Goal: Task Accomplishment & Management: Use online tool/utility

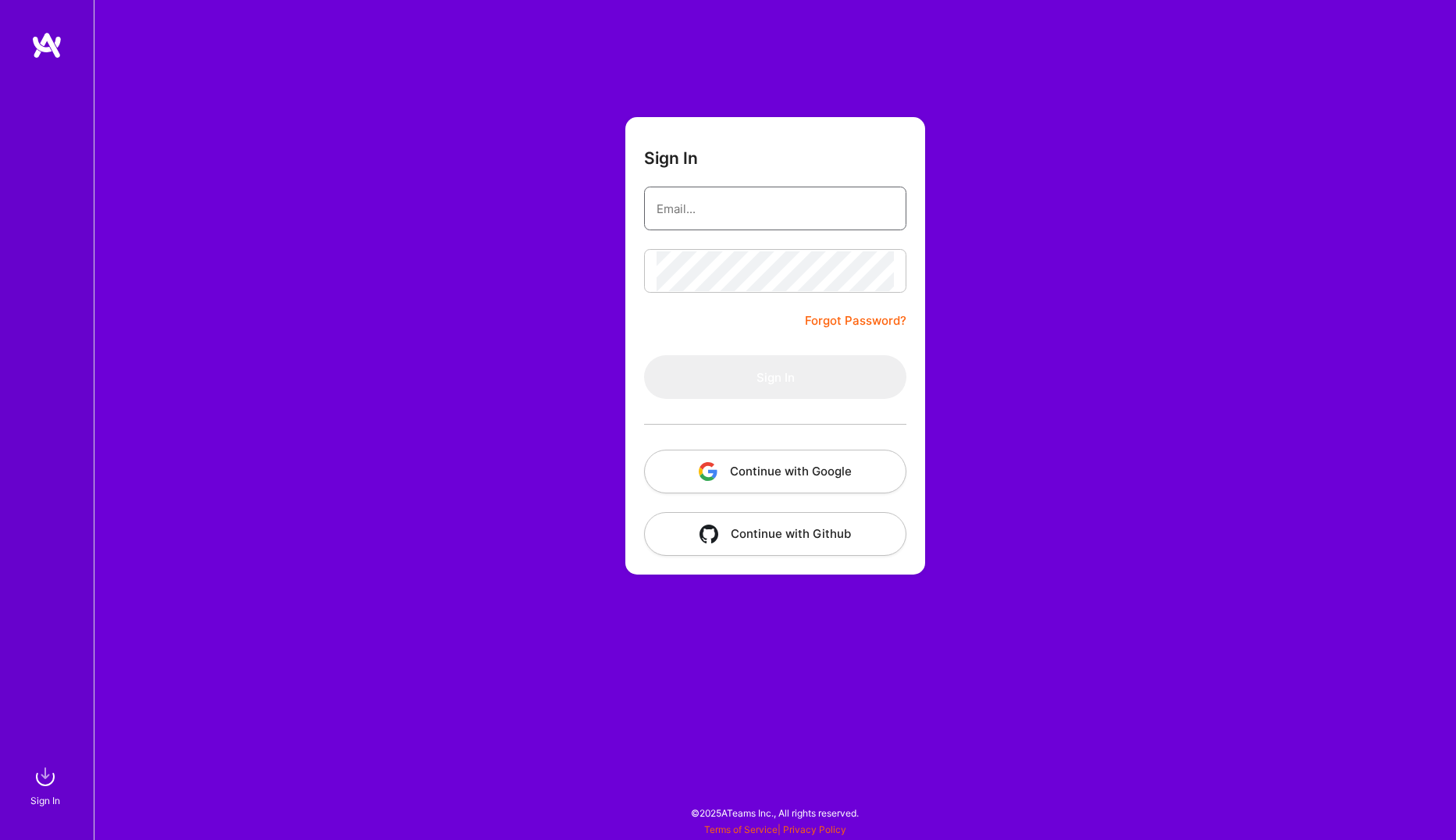
type input "[PERSON_NAME][EMAIL_ADDRESS][DOMAIN_NAME]"
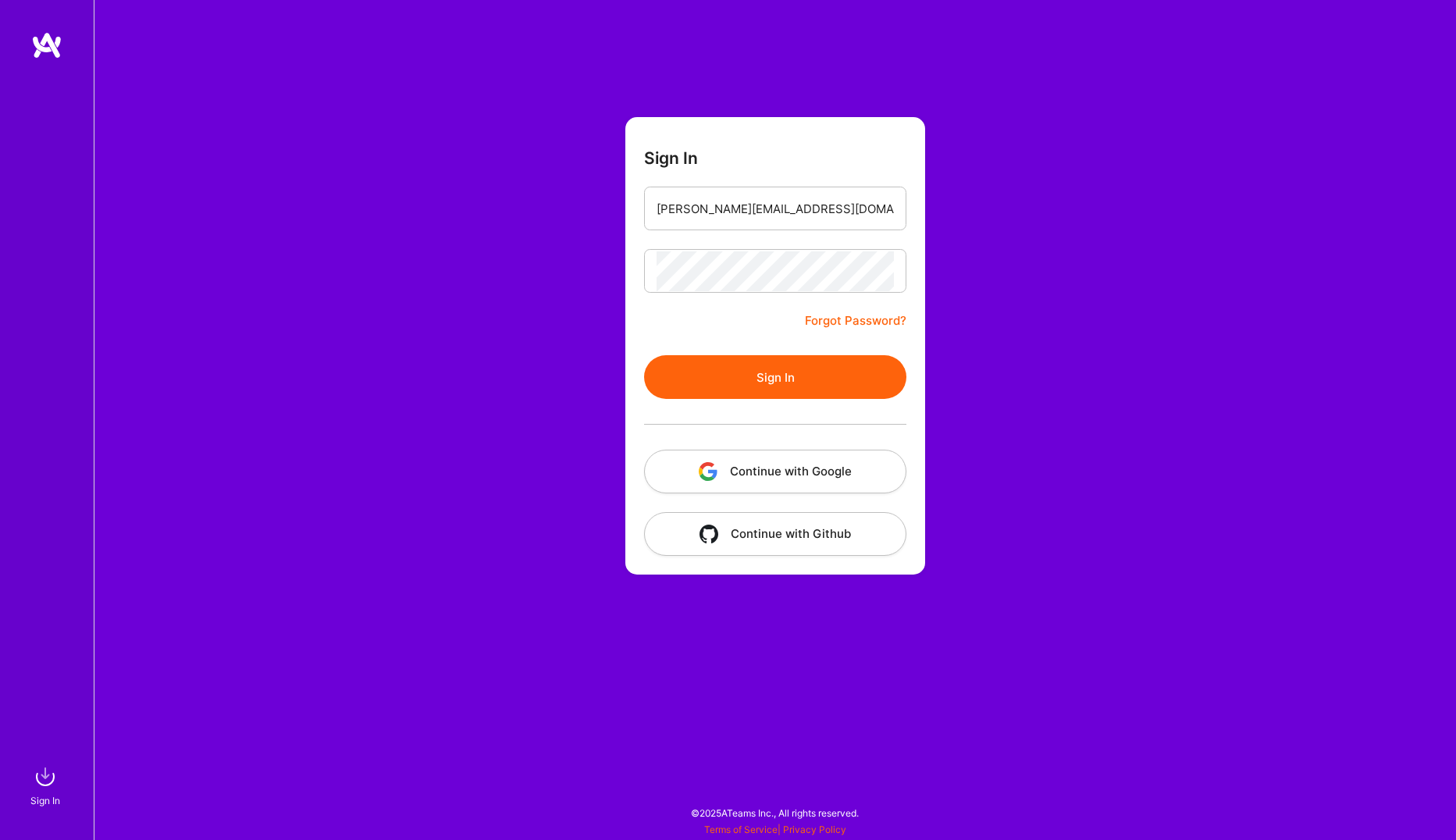
click at [775, 378] on button "Sign In" at bounding box center [775, 377] width 262 height 43
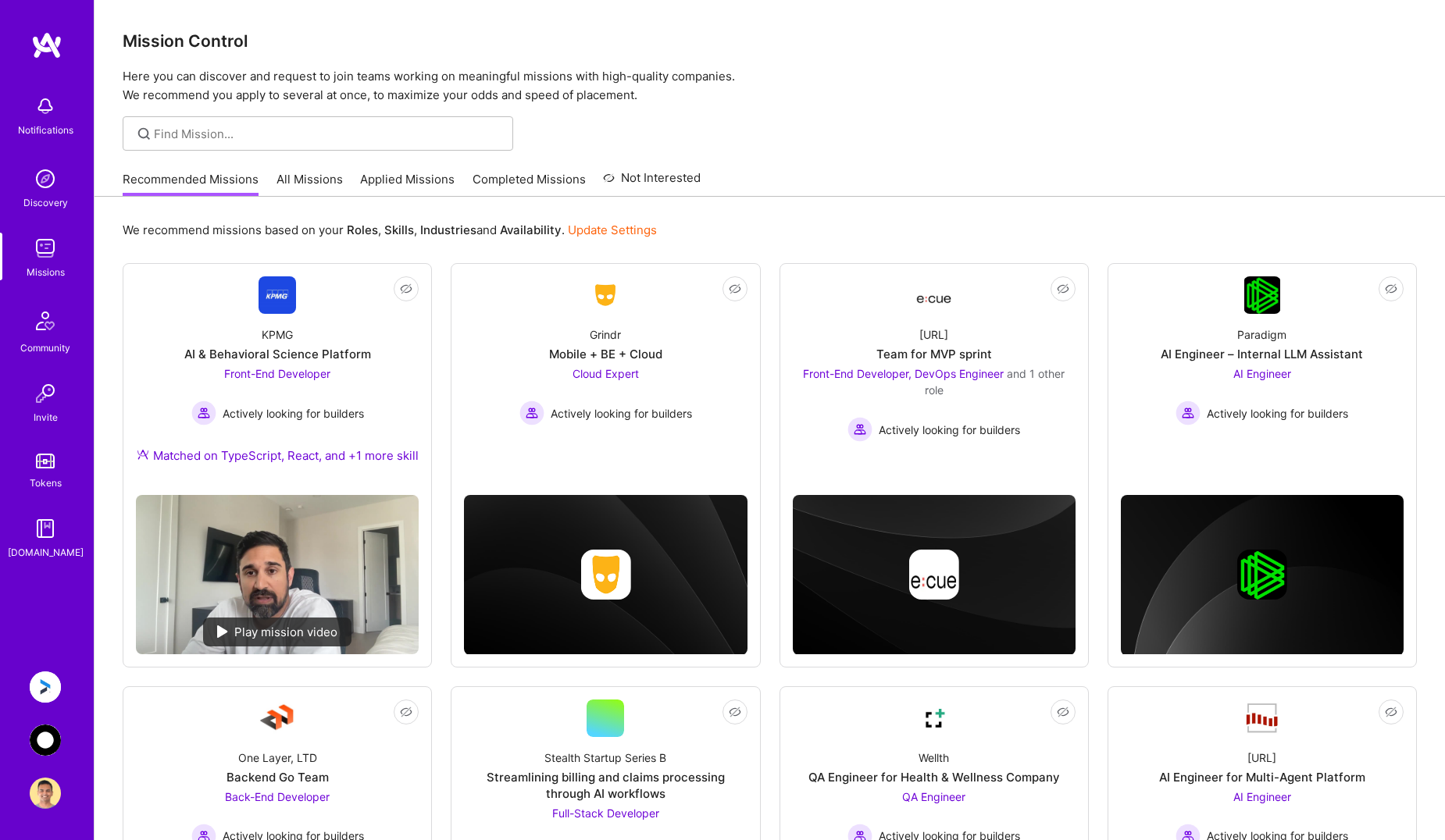
click at [51, 686] on img at bounding box center [45, 687] width 31 height 31
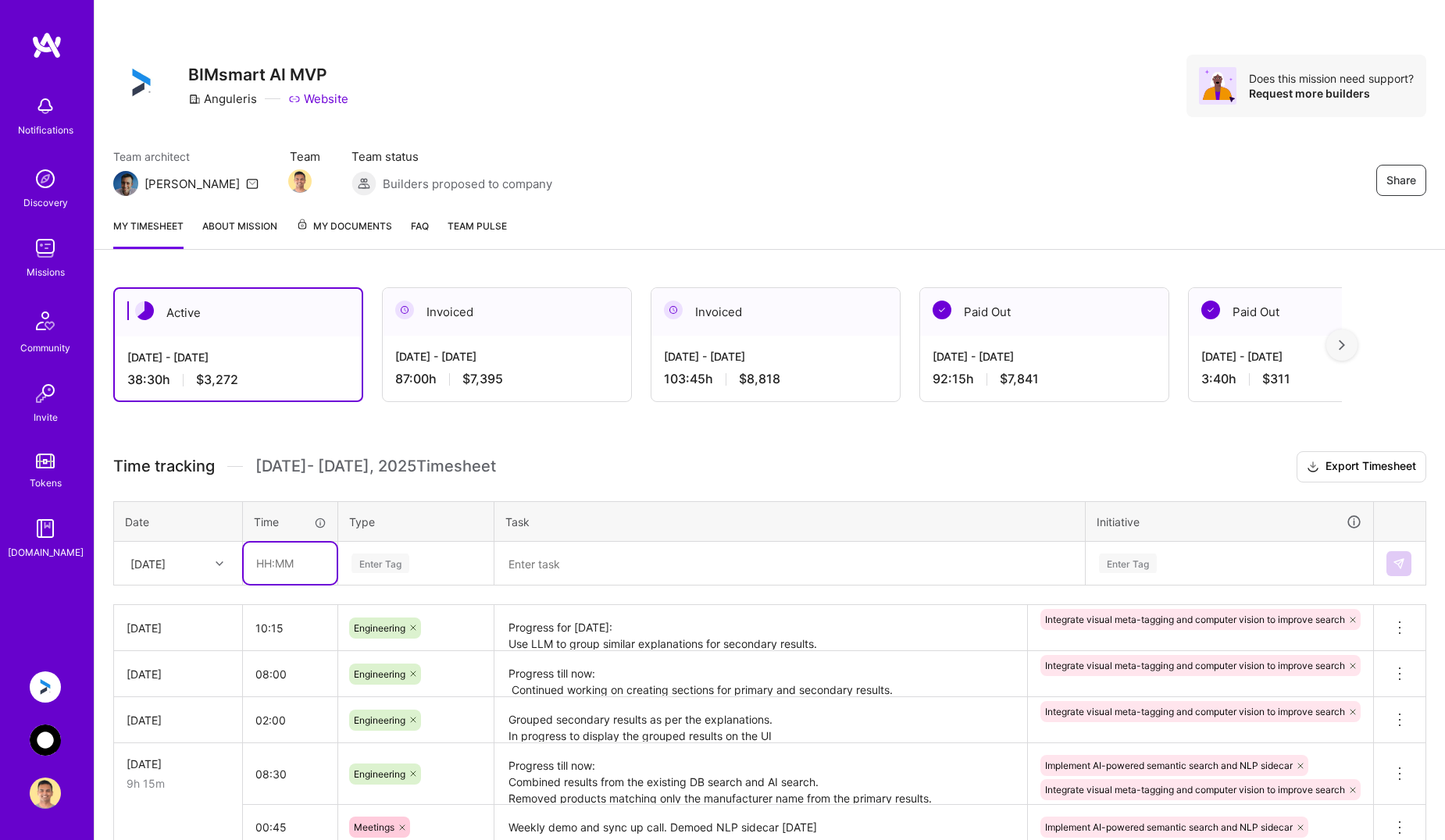
click at [281, 570] on input "text" at bounding box center [290, 563] width 93 height 42
type input "09:30"
click at [404, 563] on div "Enter Tag" at bounding box center [380, 563] width 58 height 24
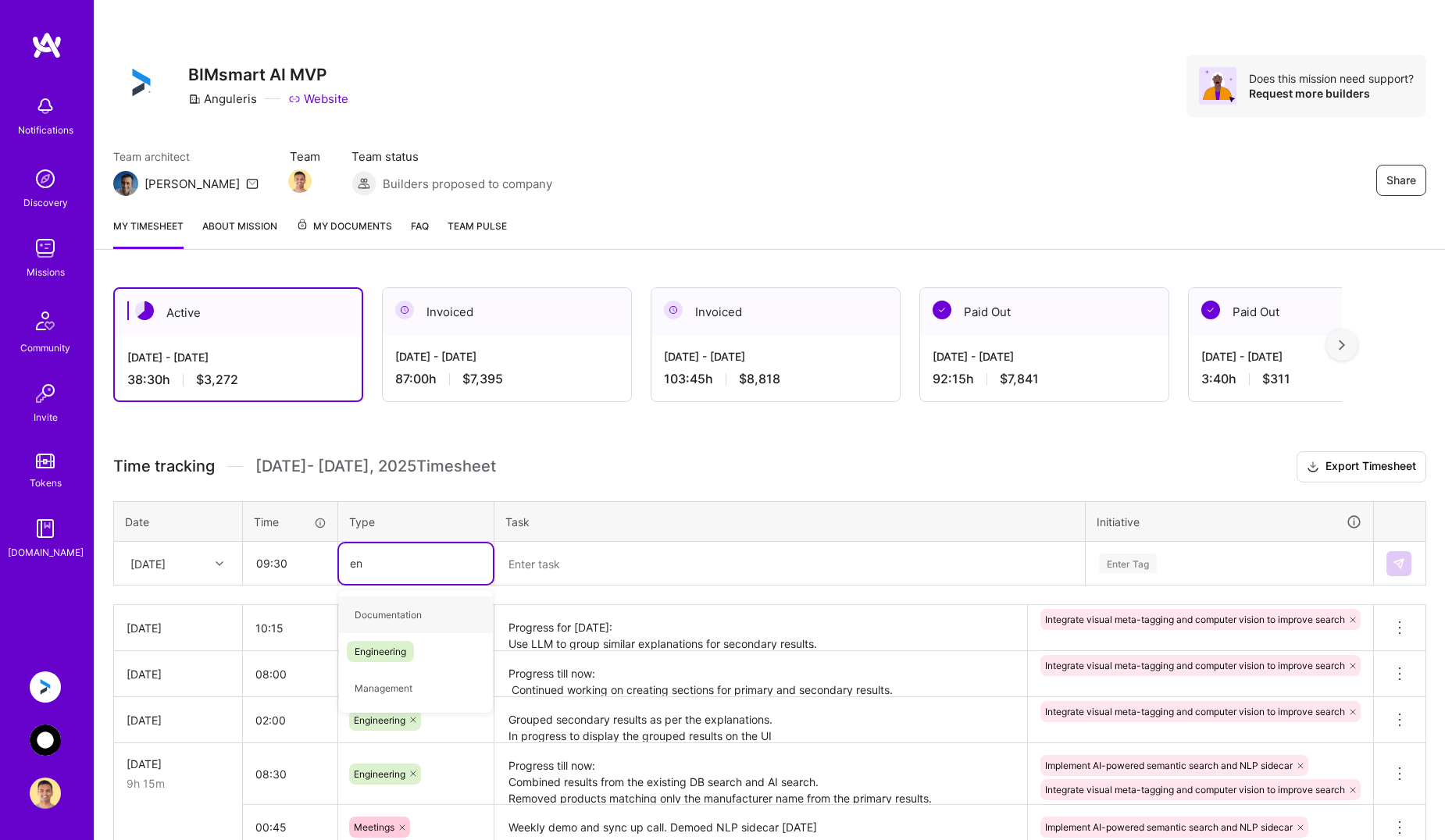
type input "eng"
click at [384, 612] on span "Engineering" at bounding box center [380, 614] width 67 height 21
click at [575, 566] on textarea at bounding box center [789, 563] width 588 height 41
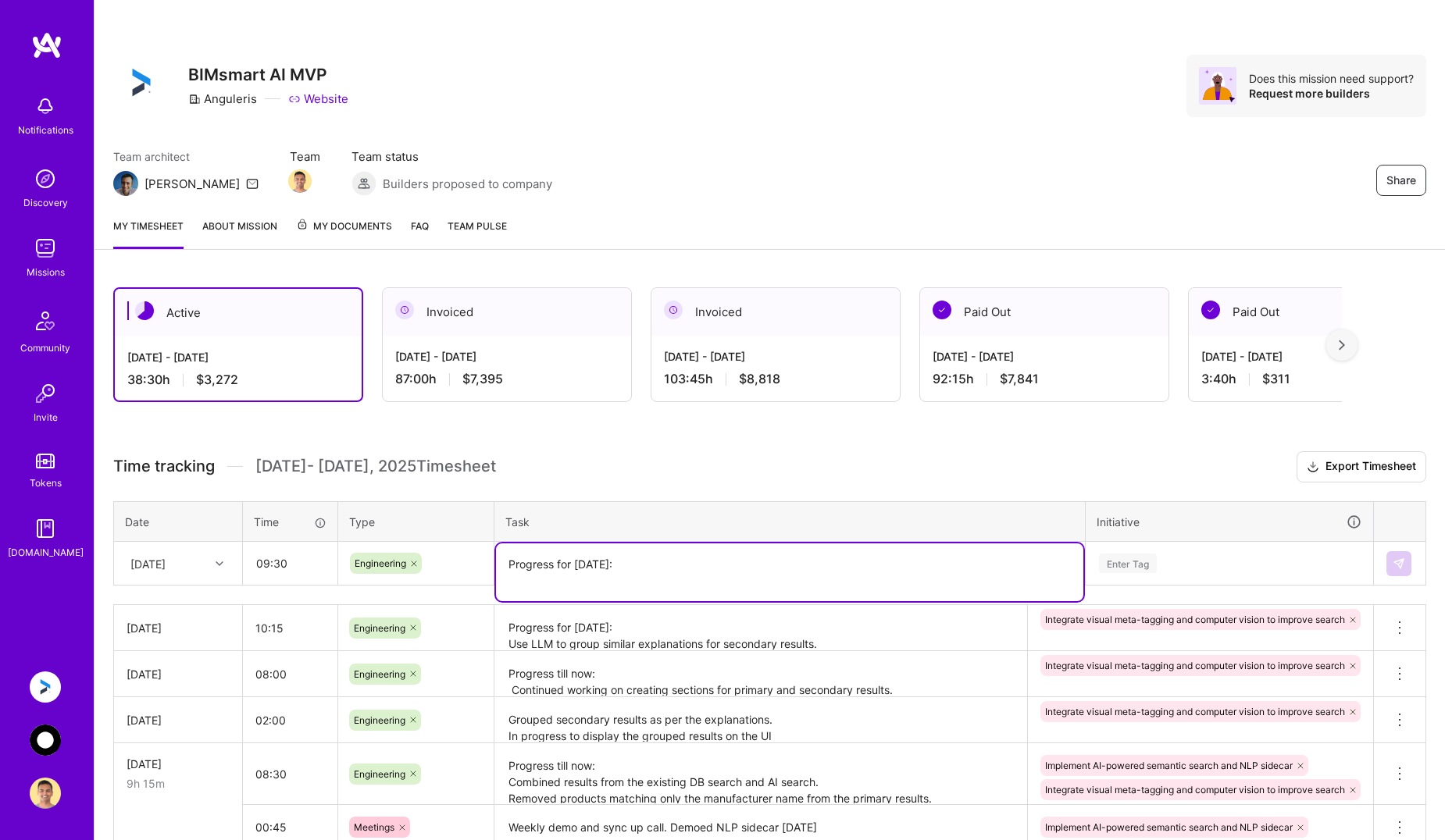
click at [703, 643] on textarea "Progress for [DATE]: Use LLM to group similar explanations for secondary result…" at bounding box center [760, 627] width 529 height 43
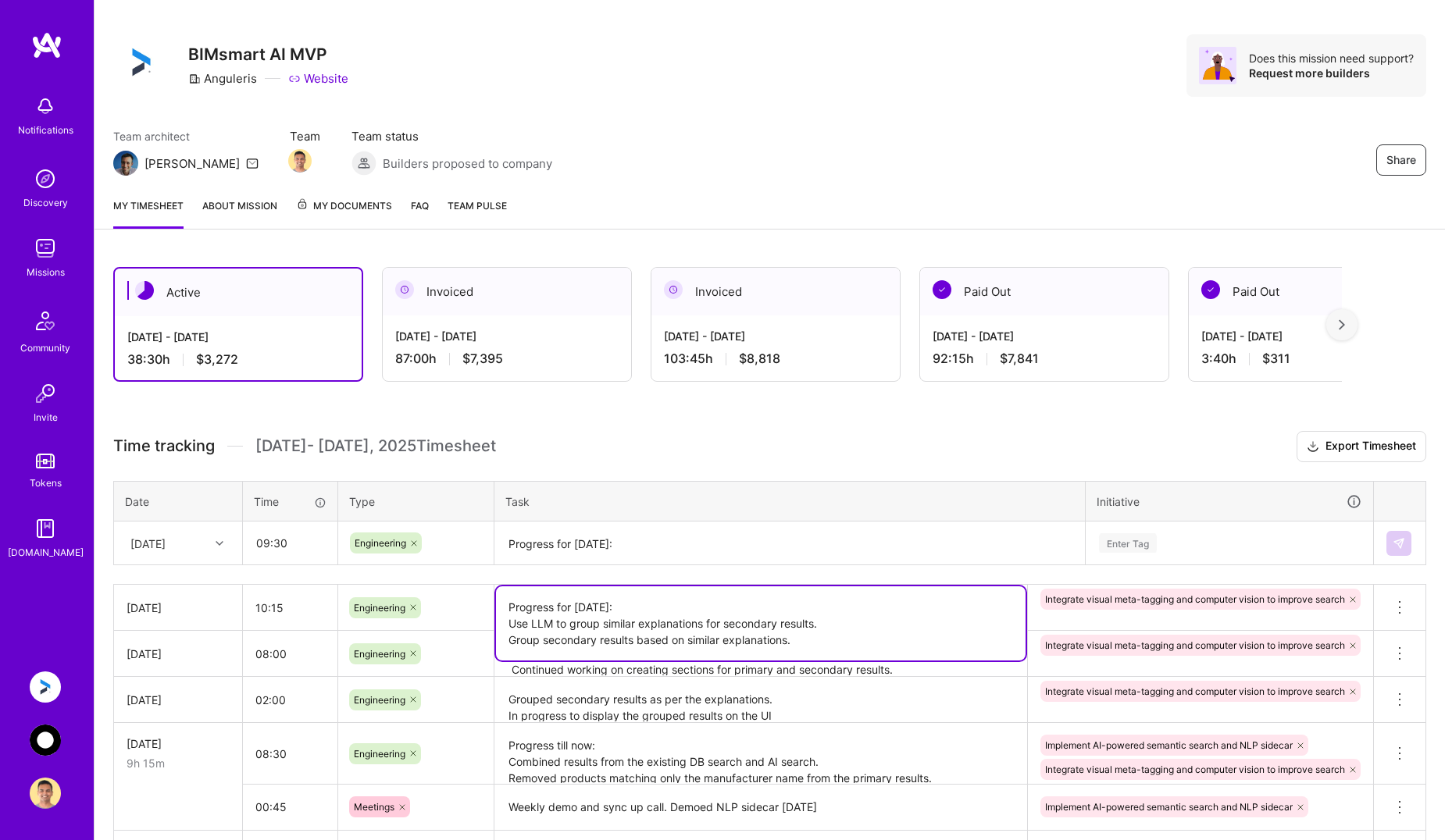
scroll to position [22, 0]
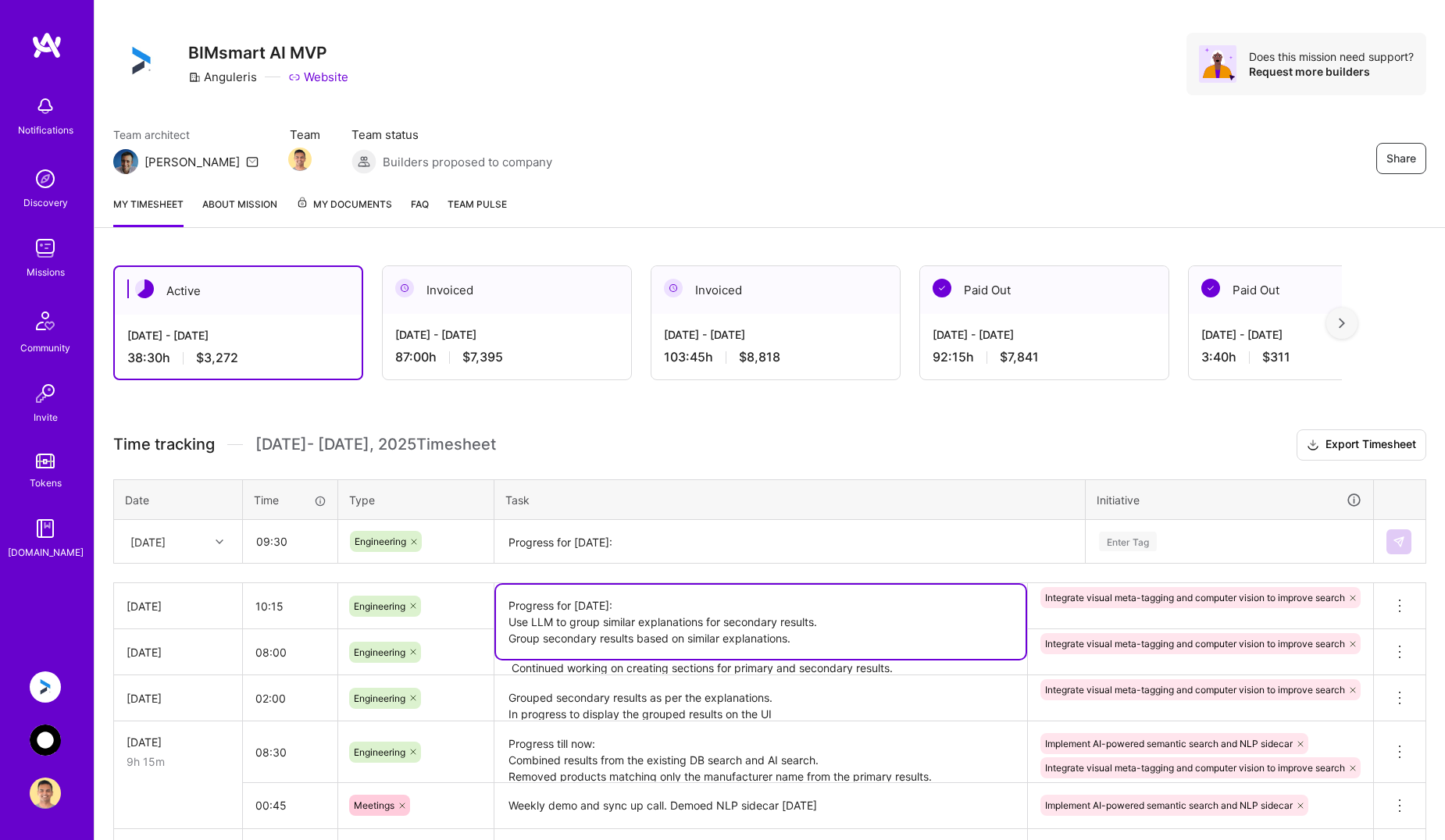
click at [643, 551] on textarea "Progress for [DATE]:" at bounding box center [789, 542] width 588 height 42
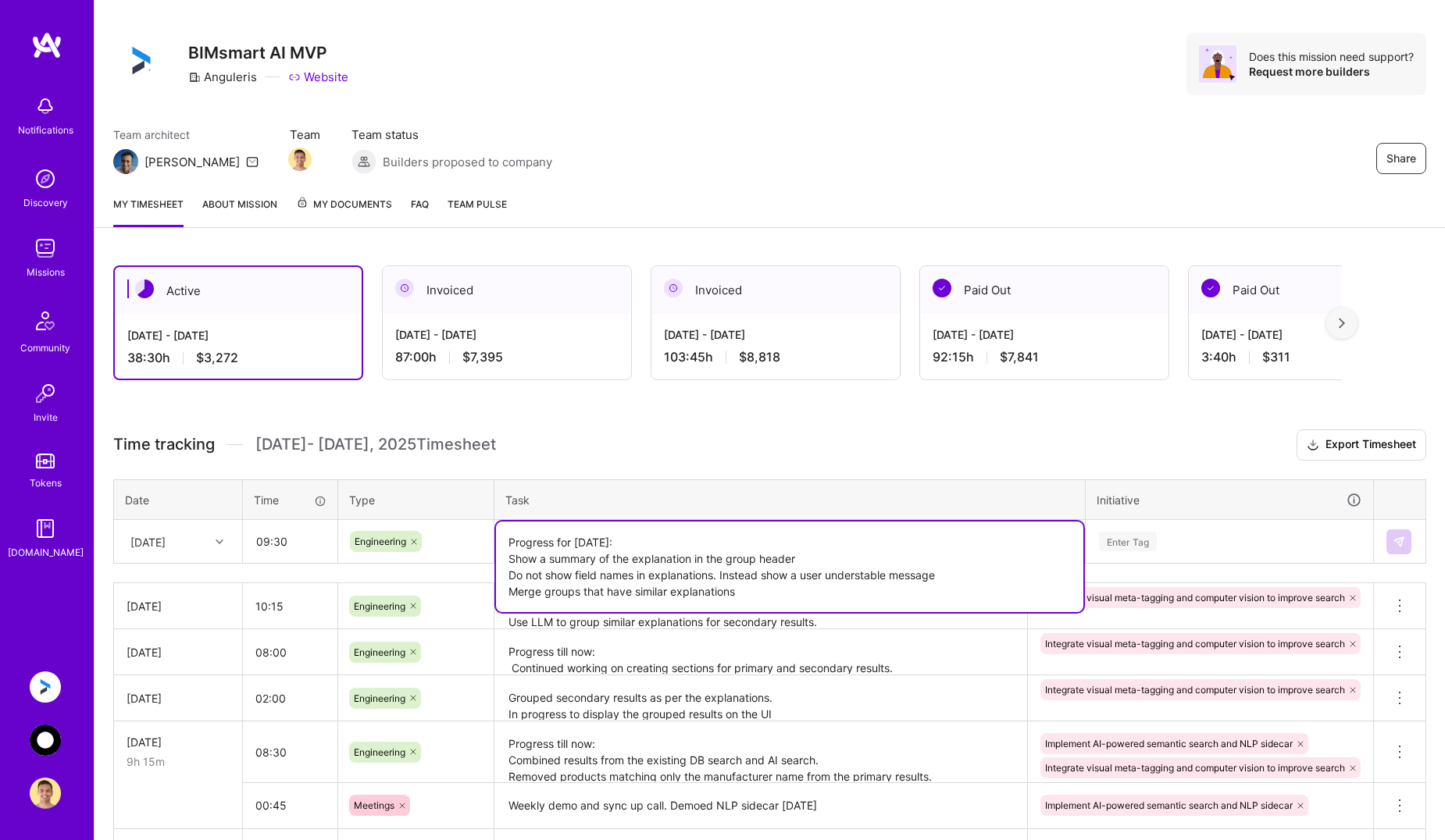
click at [769, 591] on textarea "Progress for [DATE]: Show a summary of the explanation in the group header Do n…" at bounding box center [789, 567] width 588 height 90
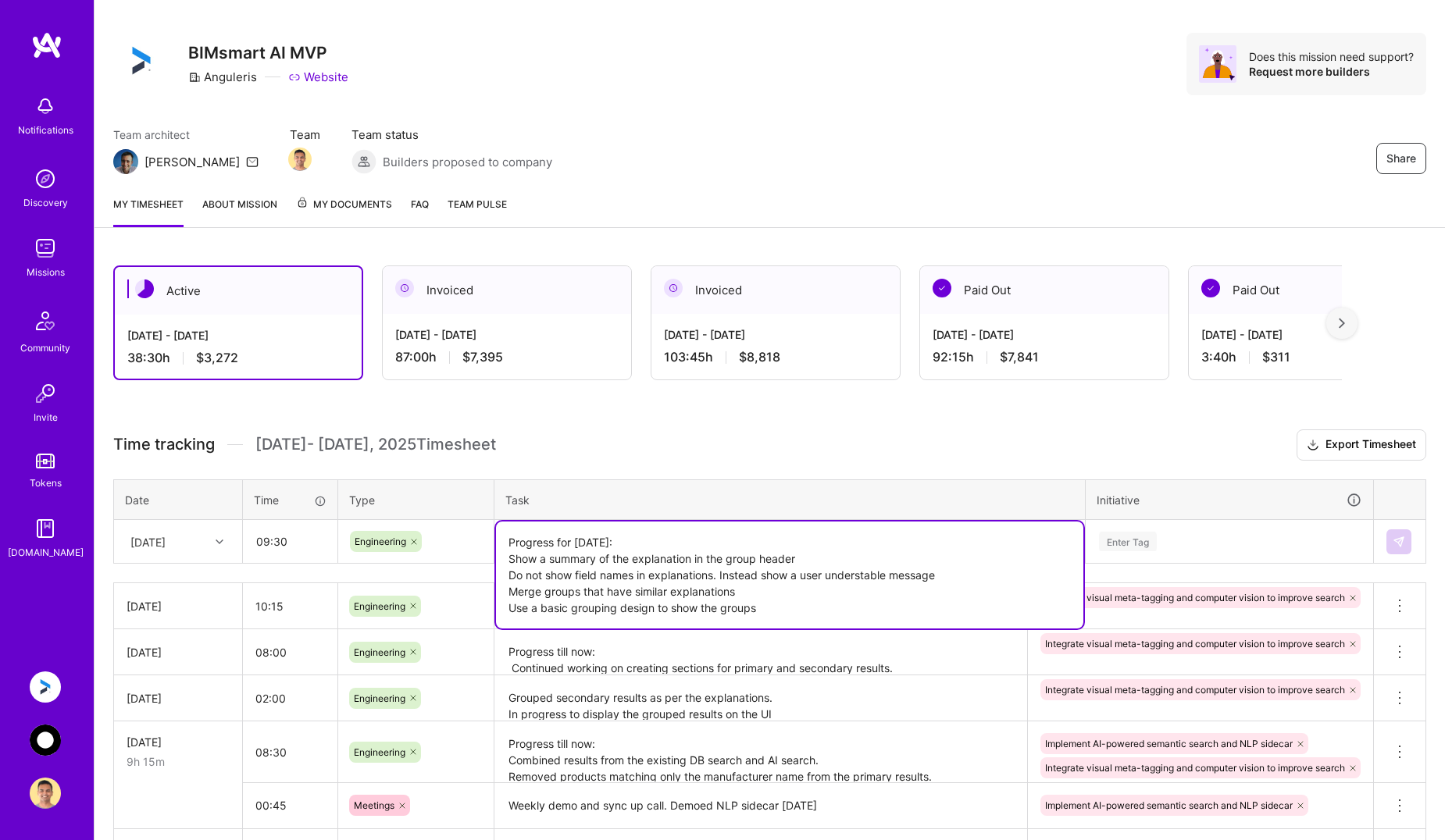
click at [782, 604] on textarea "Progress for [DATE]: Show a summary of the explanation in the group header Do n…" at bounding box center [789, 574] width 588 height 107
click at [853, 569] on textarea "Progress for [DATE]: Show a summary of the explanation in the group header Do n…" at bounding box center [789, 574] width 588 height 107
paste textarea ", show a user understandable message"
type textarea "Progress for [DATE]: Show a summary of the explanation in the group header Do n…"
click at [1210, 549] on div "Enter Tag" at bounding box center [1229, 541] width 286 height 41
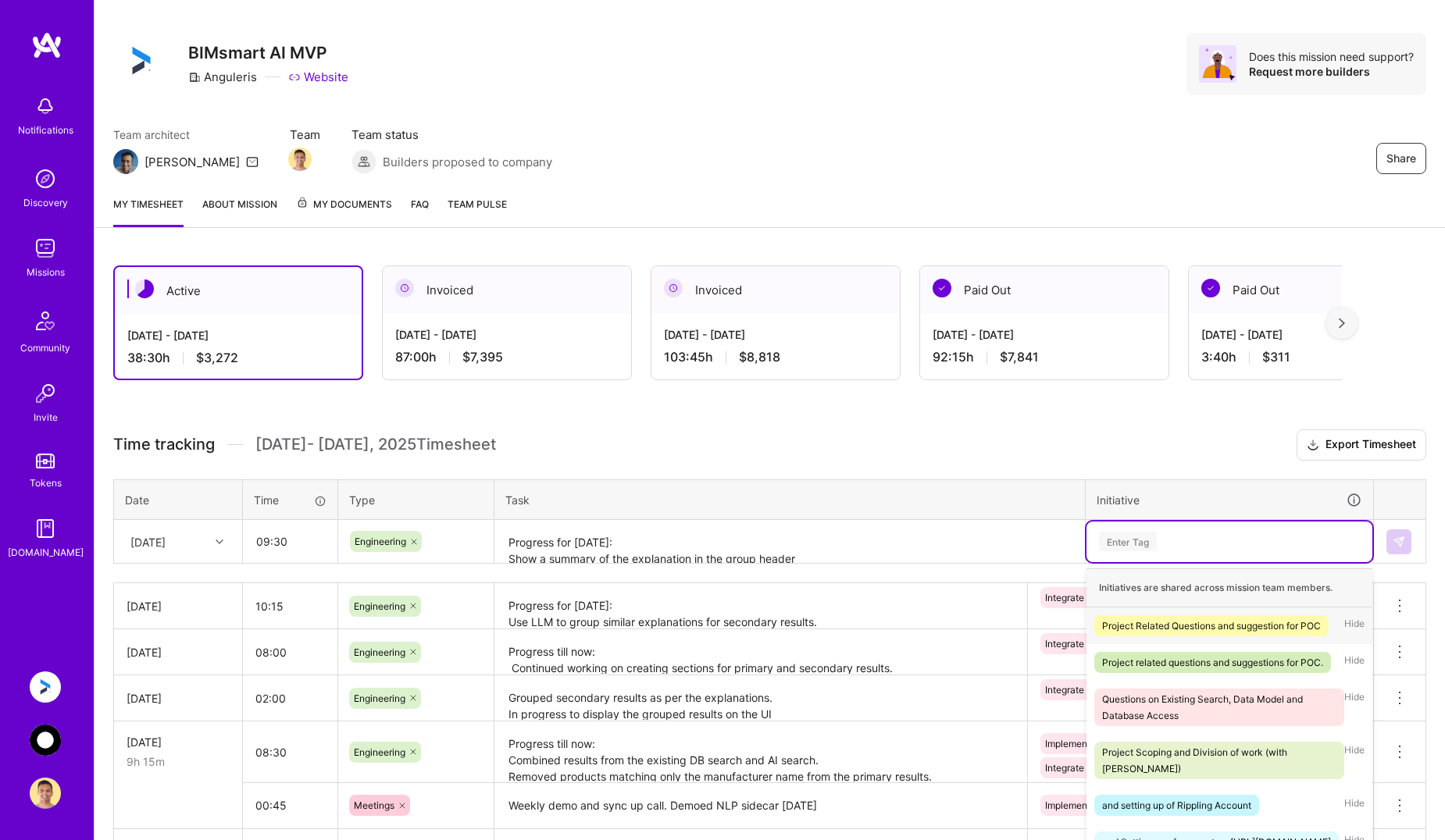
scroll to position [76, 0]
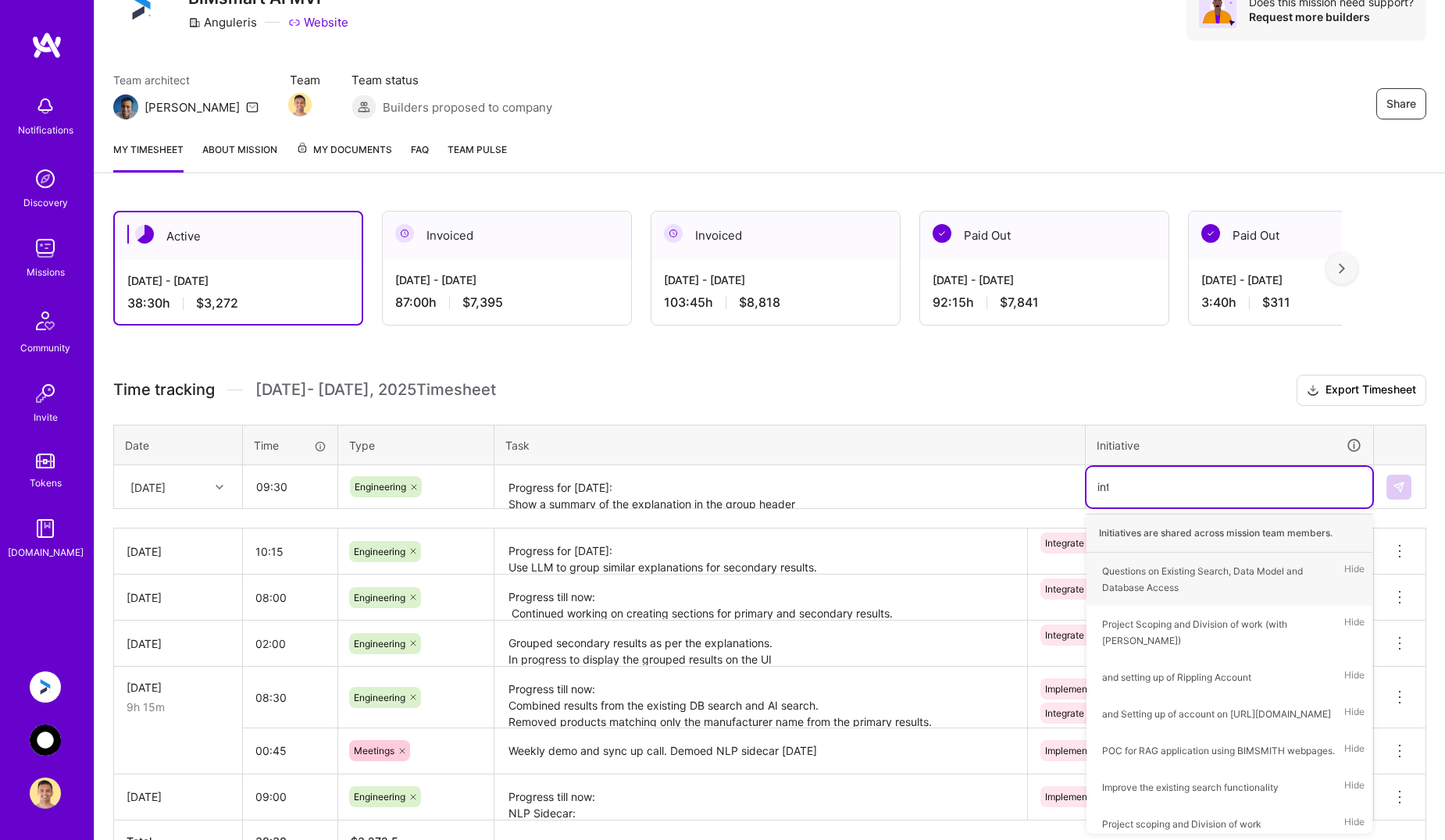
type input "inte"
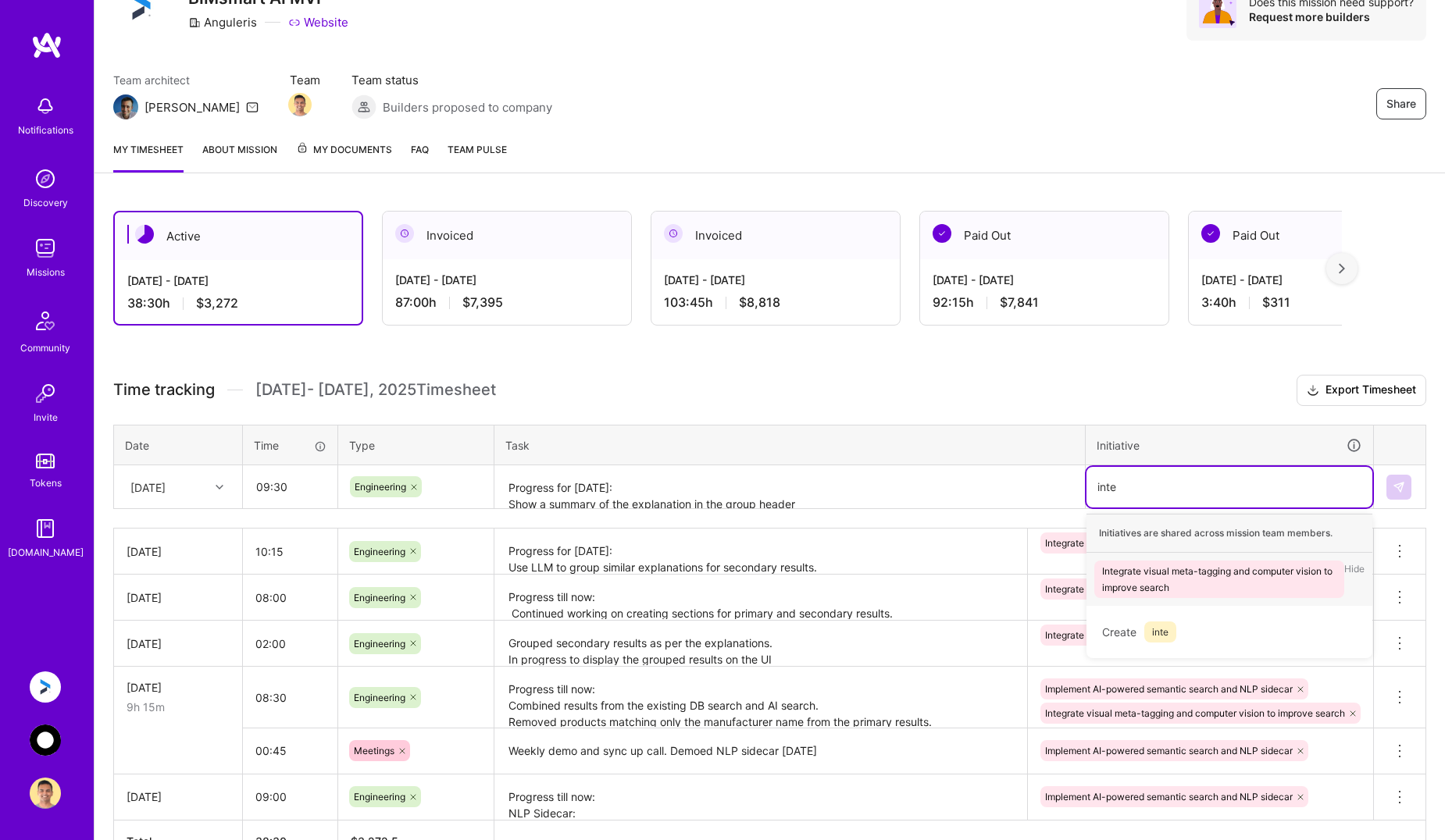
click at [1165, 574] on div "Integrate visual meta-tagging and computer vision to improve search" at bounding box center [1219, 580] width 234 height 33
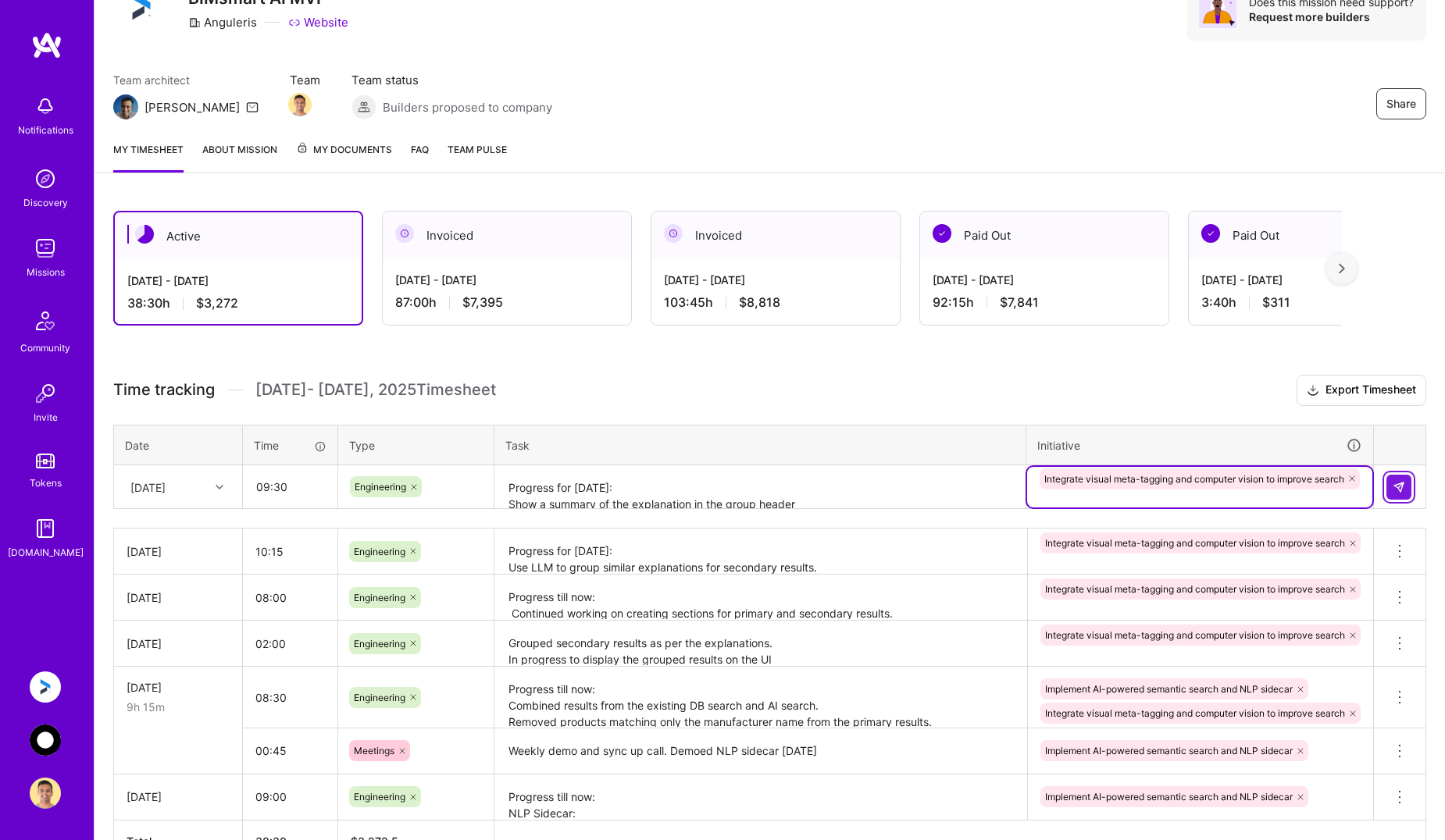
click at [1402, 487] on img at bounding box center [1398, 487] width 12 height 12
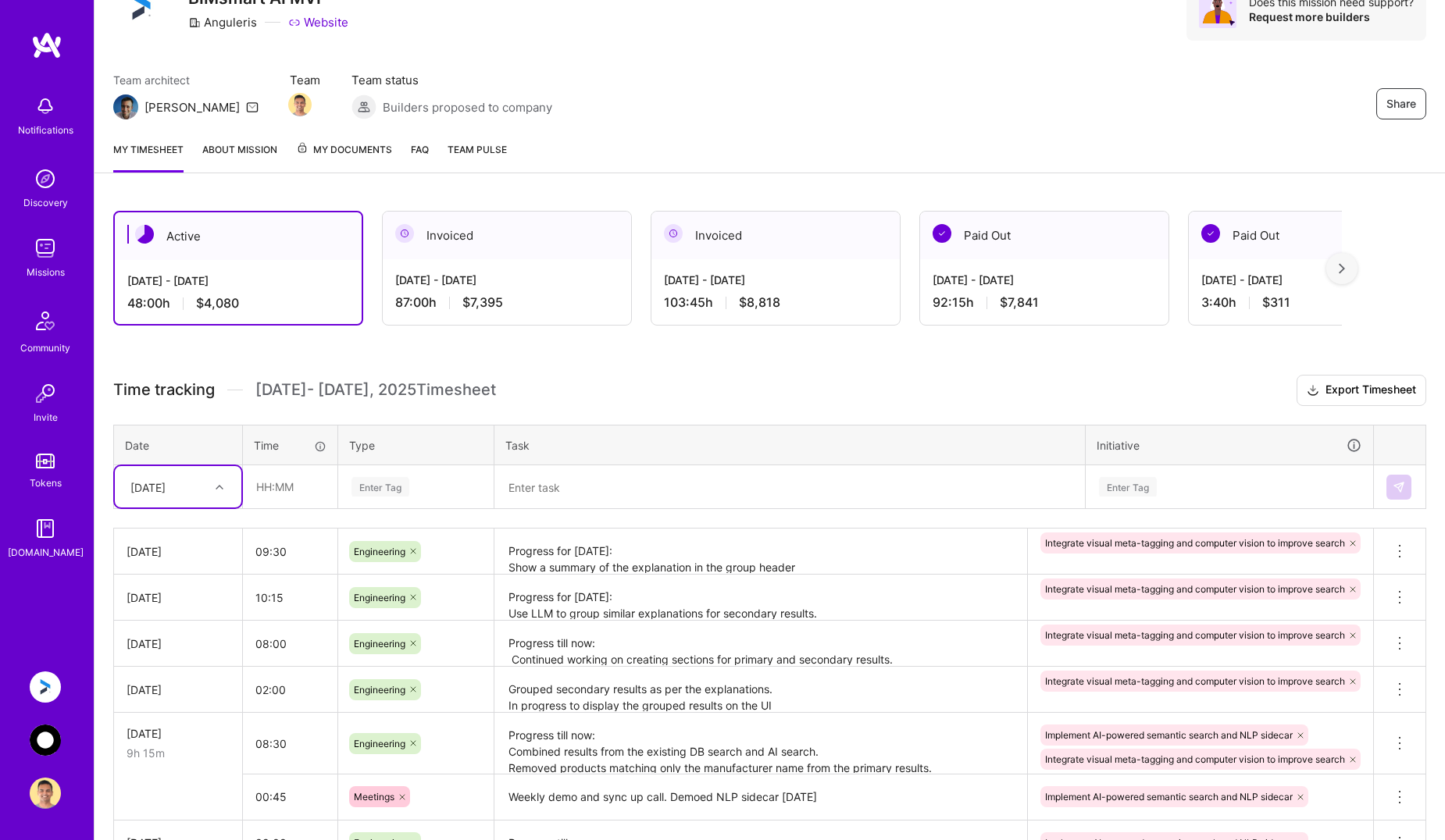
click at [48, 737] on img at bounding box center [45, 740] width 31 height 31
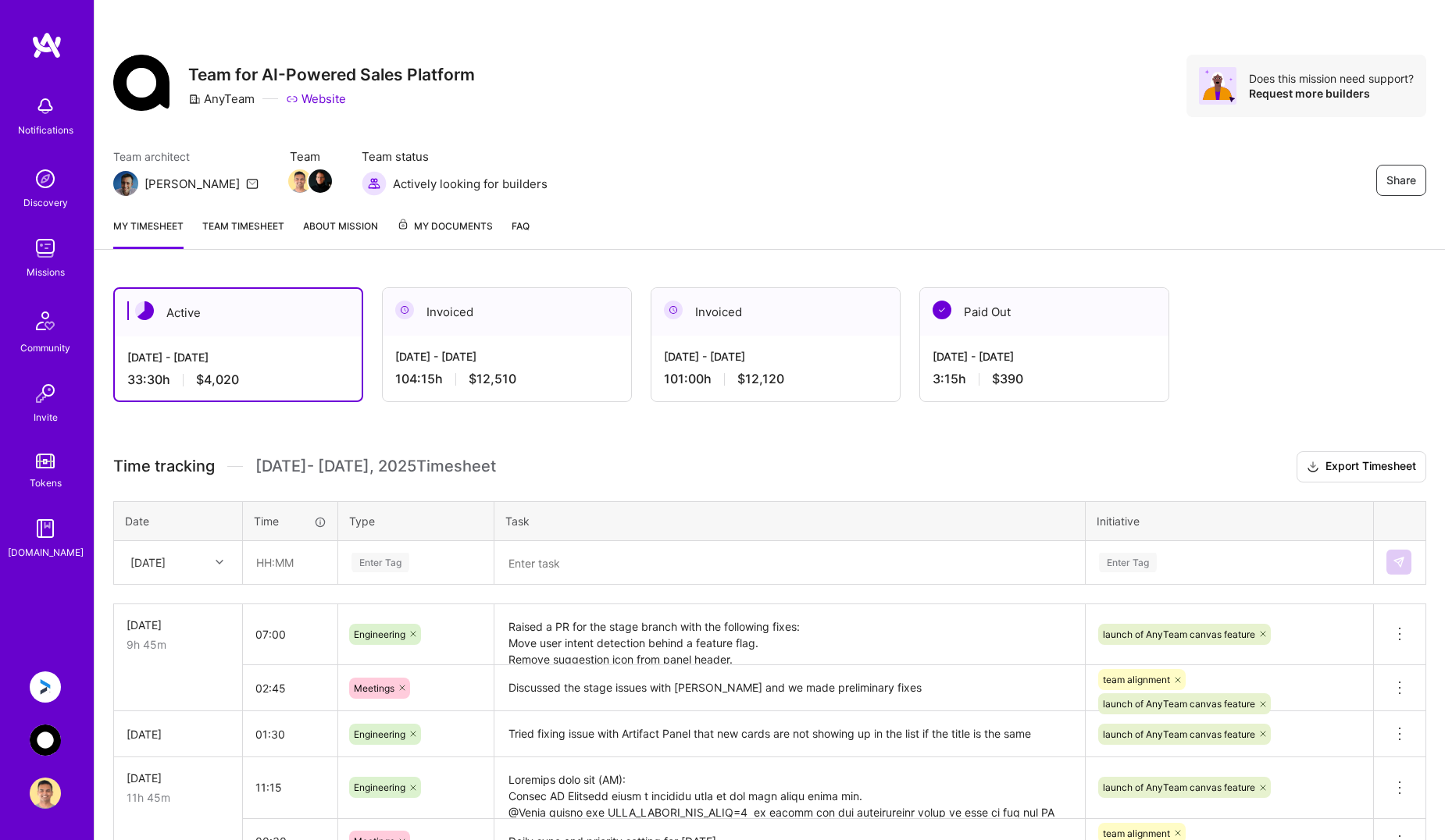
click at [50, 726] on img at bounding box center [45, 740] width 31 height 31
click at [292, 564] on input "text" at bounding box center [290, 562] width 93 height 42
type input "00:30"
type input "meet"
click at [377, 621] on span "Meetings" at bounding box center [375, 614] width 56 height 21
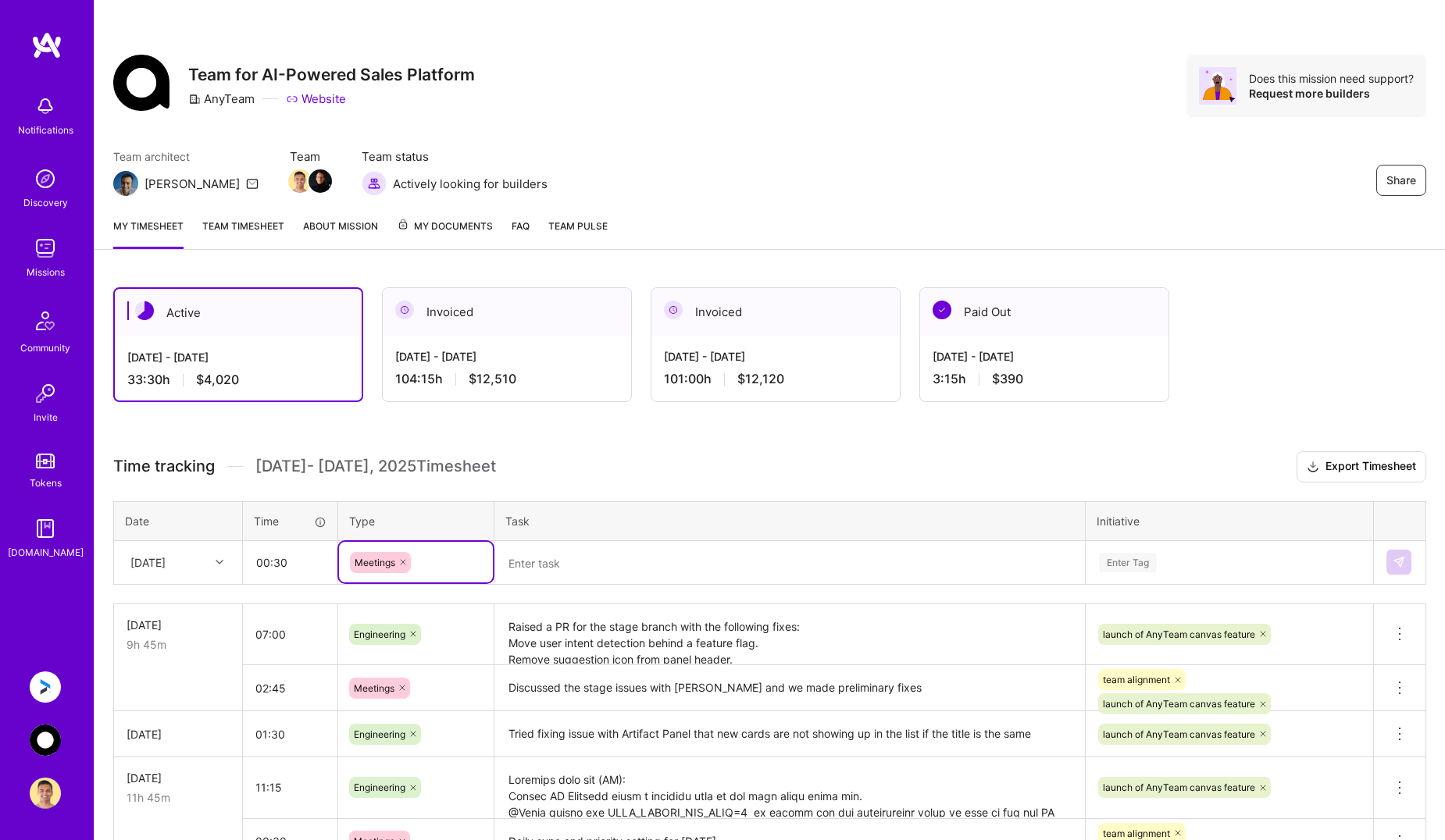
click at [550, 555] on textarea at bounding box center [789, 562] width 588 height 41
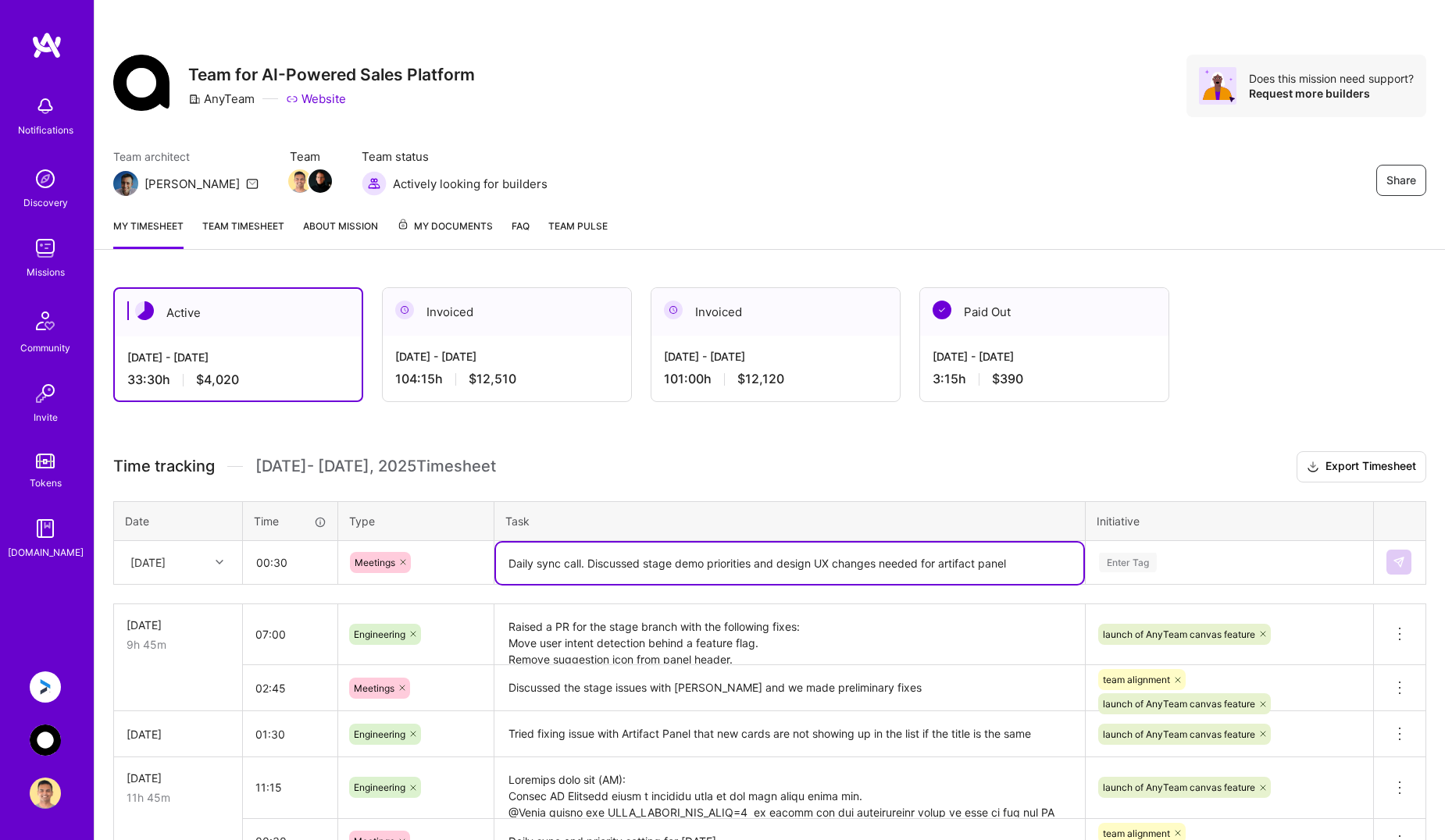
type textarea "Daily sync call. Discussed stage demo priorities and design UX changes needed f…"
click at [1173, 572] on div "Time tracking [DATE] - [DATE] Timesheet Export Timesheet Date Time Type Task In…" at bounding box center [769, 732] width 1313 height 563
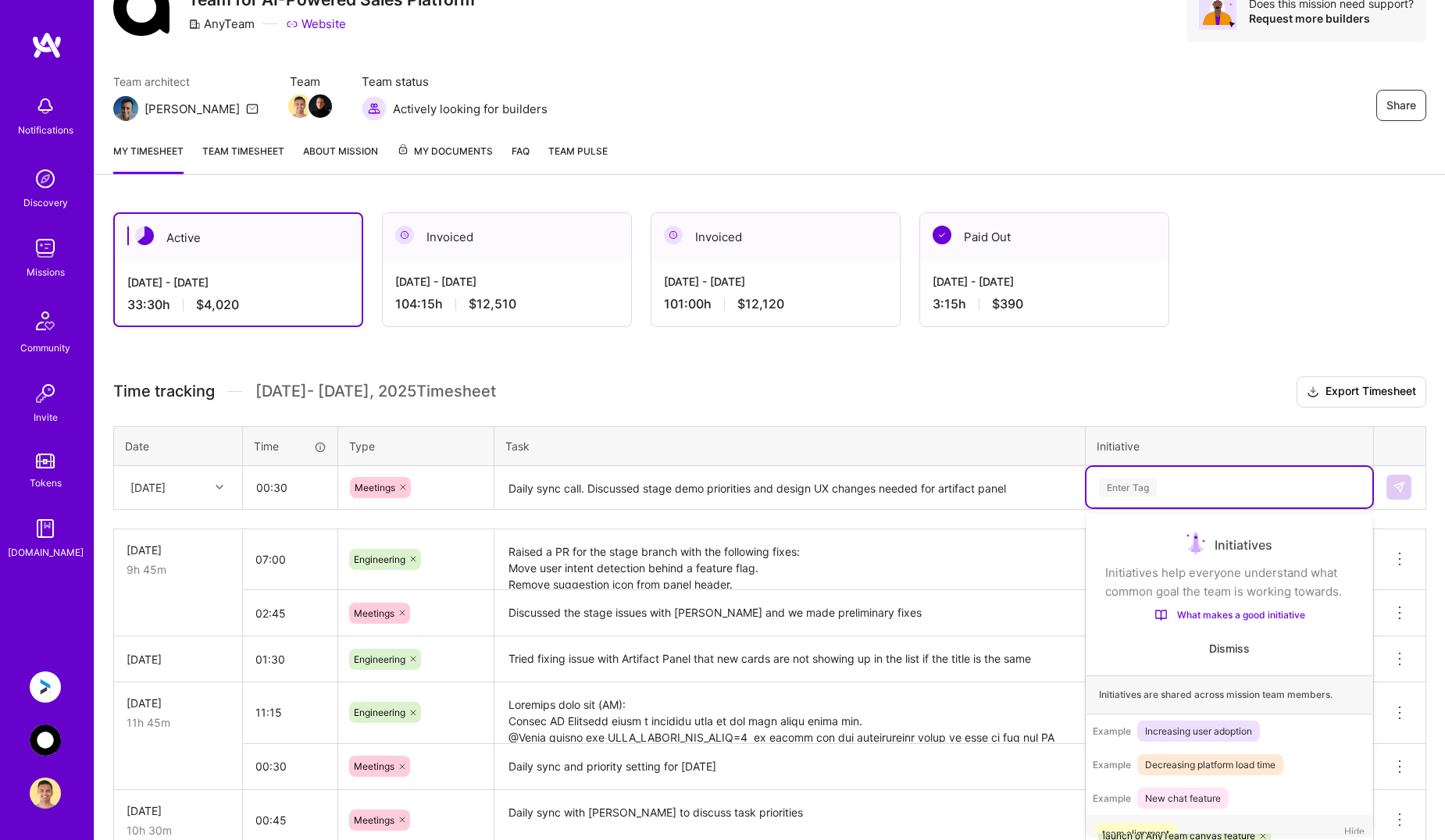
scroll to position [49, 0]
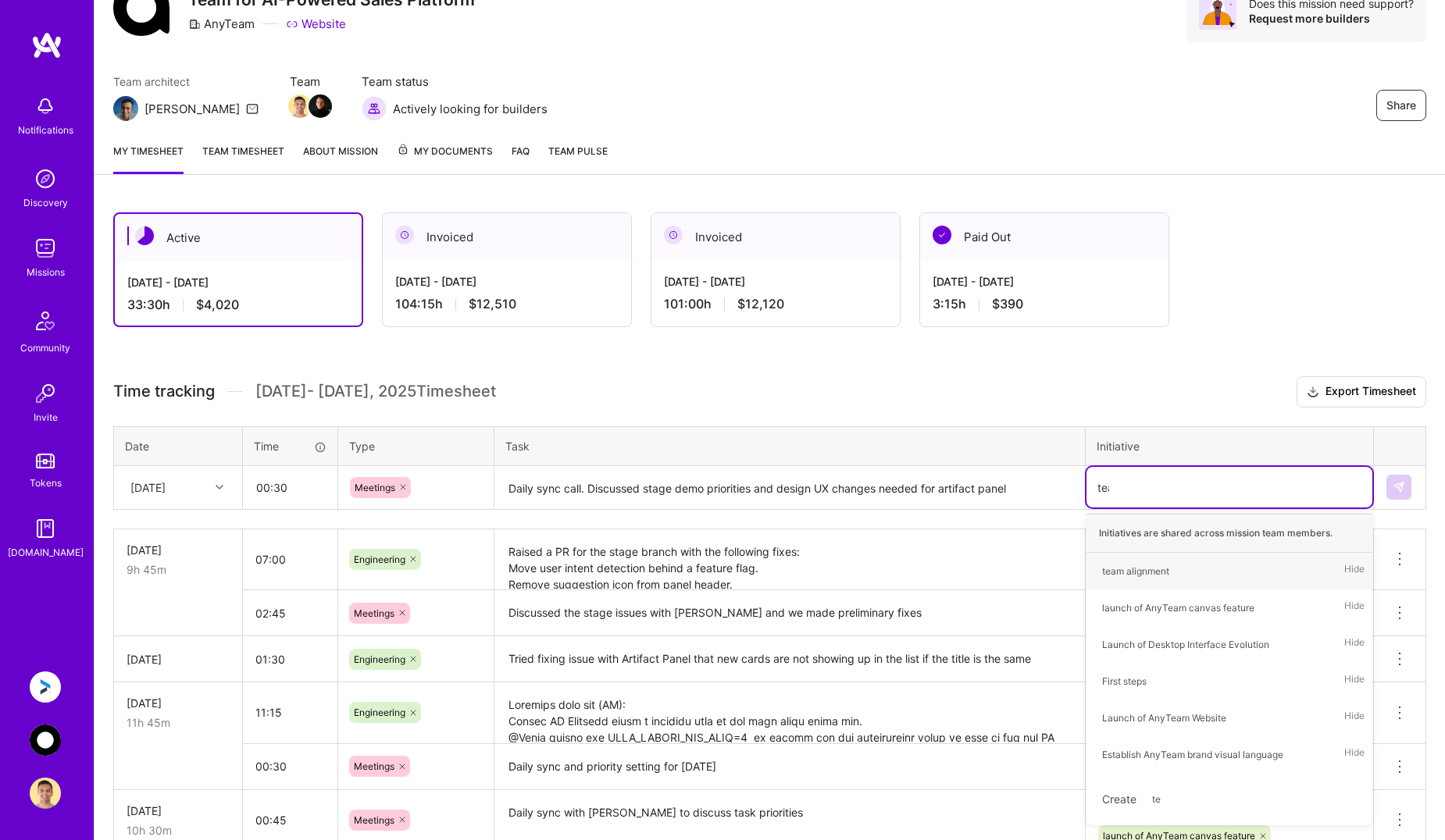
type input "team"
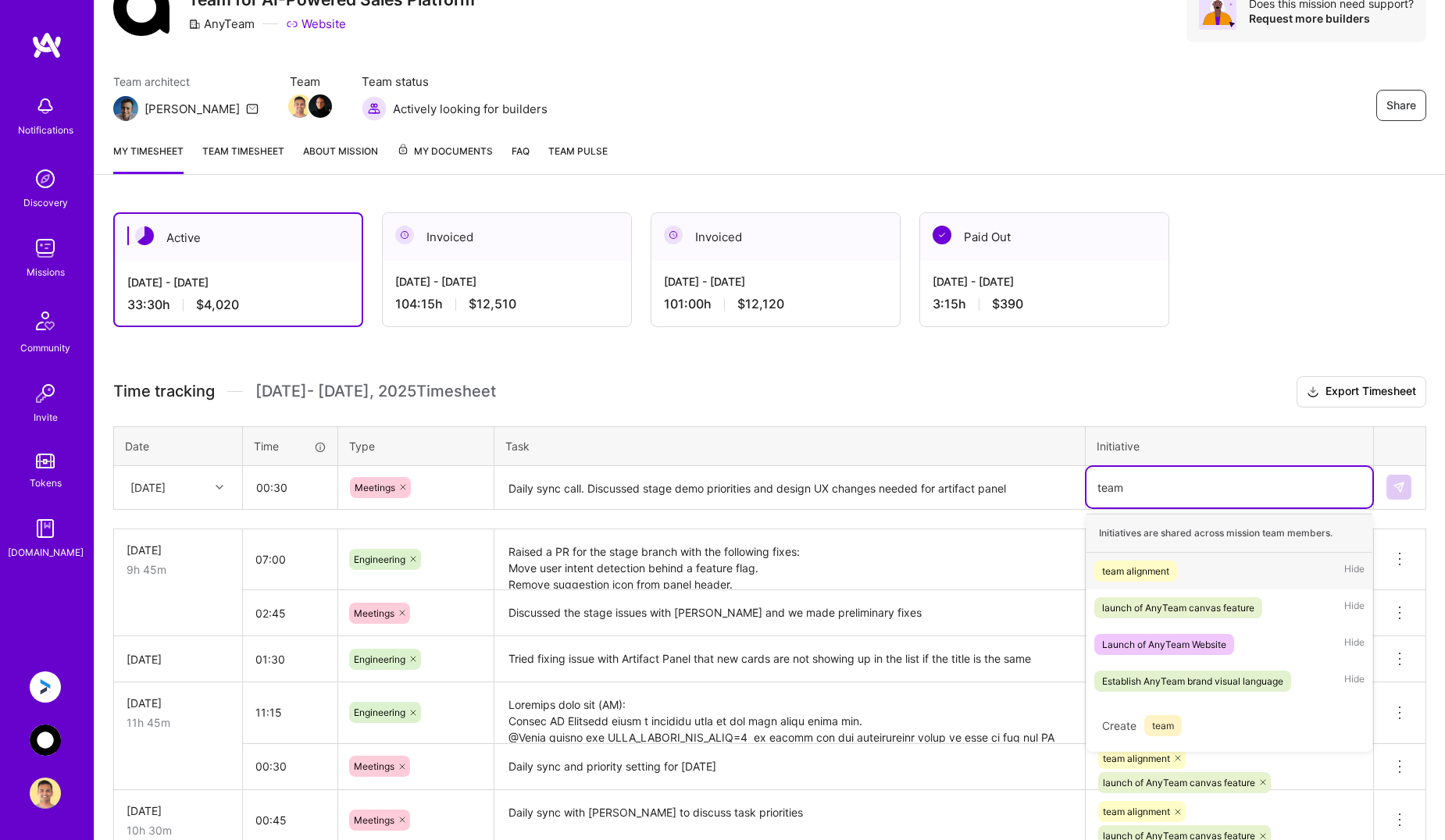
click at [1139, 567] on div "team alignment" at bounding box center [1135, 571] width 67 height 16
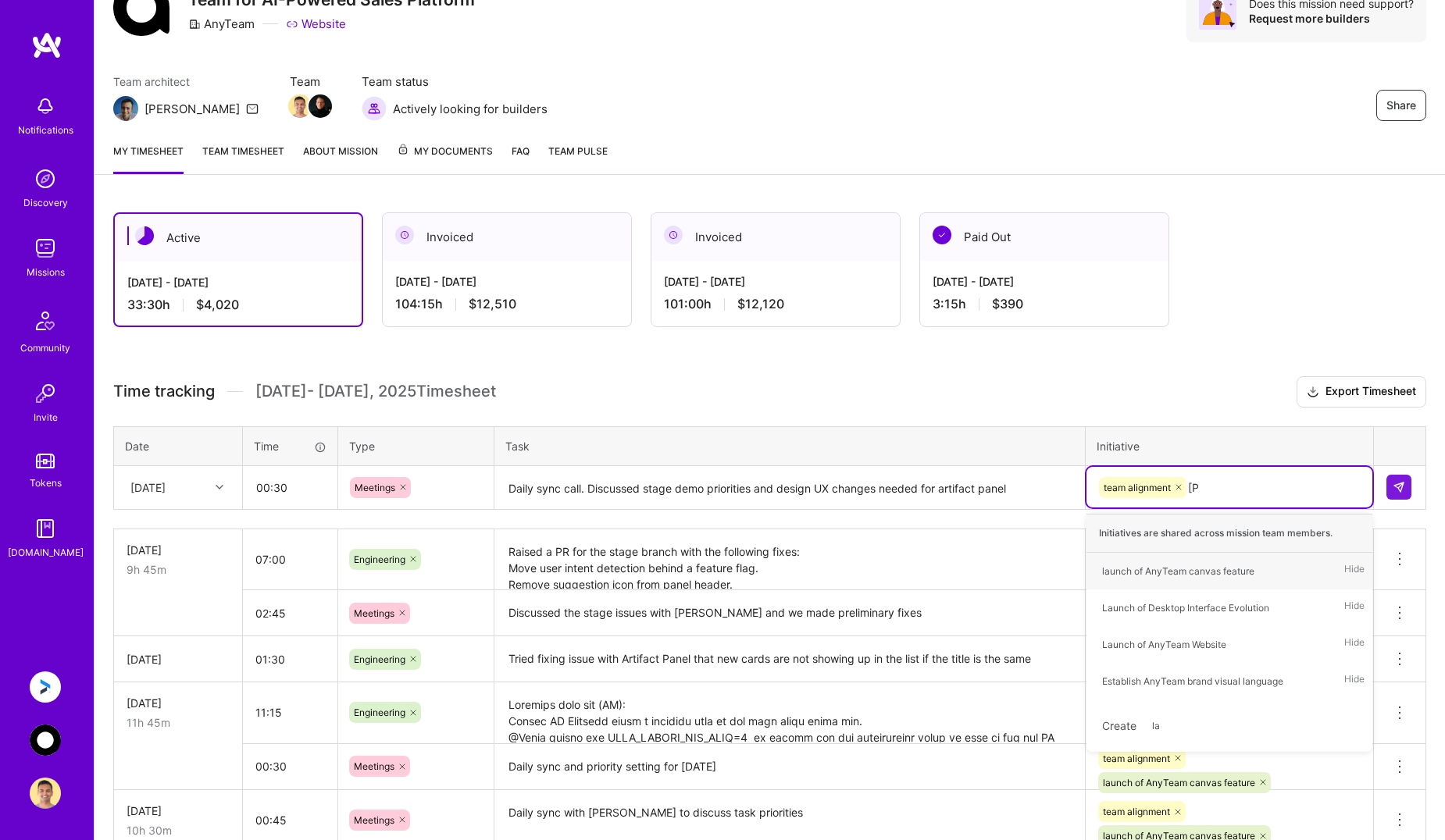
type input "laun"
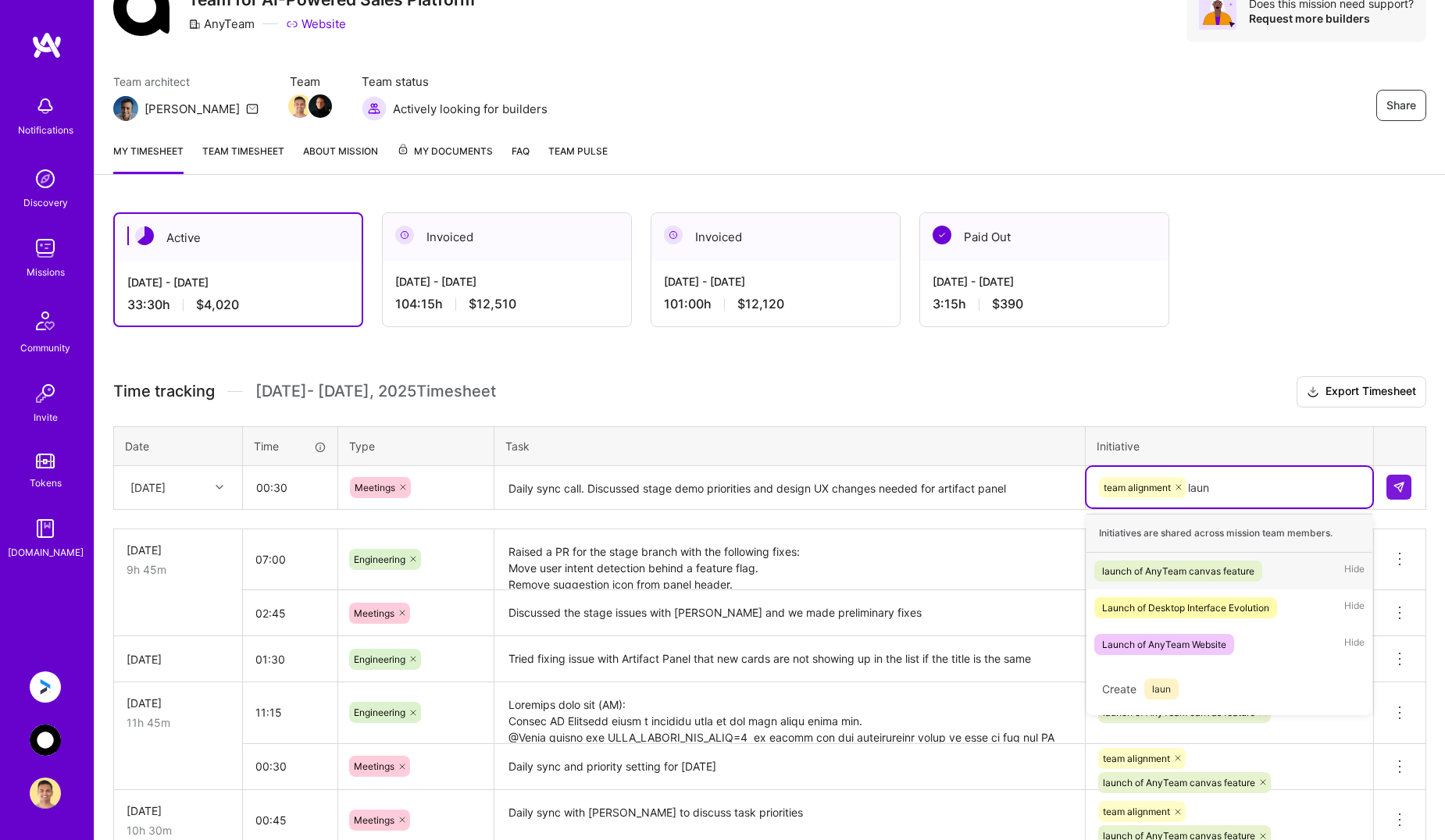
click at [1154, 571] on div "launch of AnyTeam canvas feature" at bounding box center [1178, 571] width 152 height 16
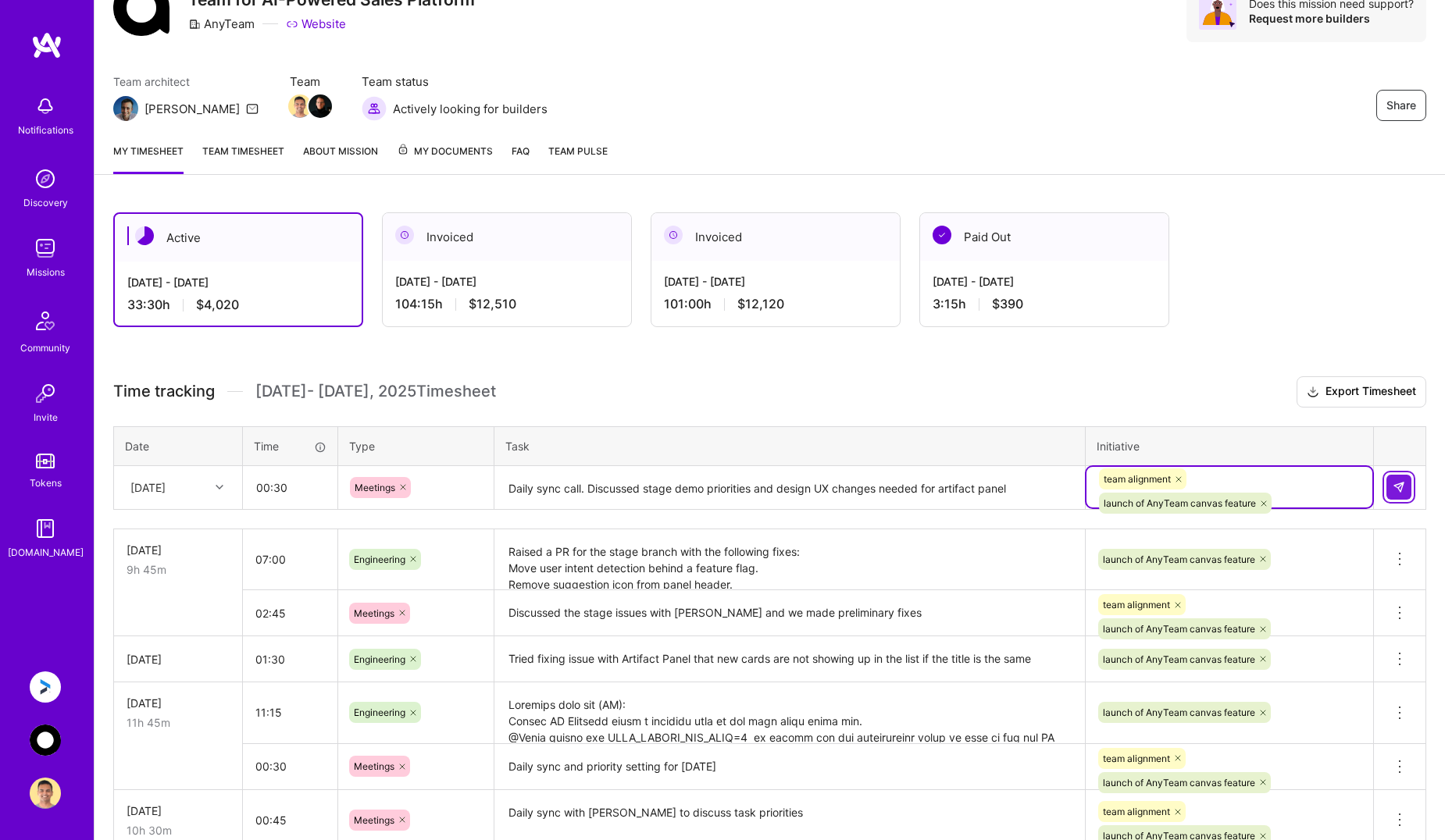
click at [1402, 482] on img at bounding box center [1398, 487] width 12 height 12
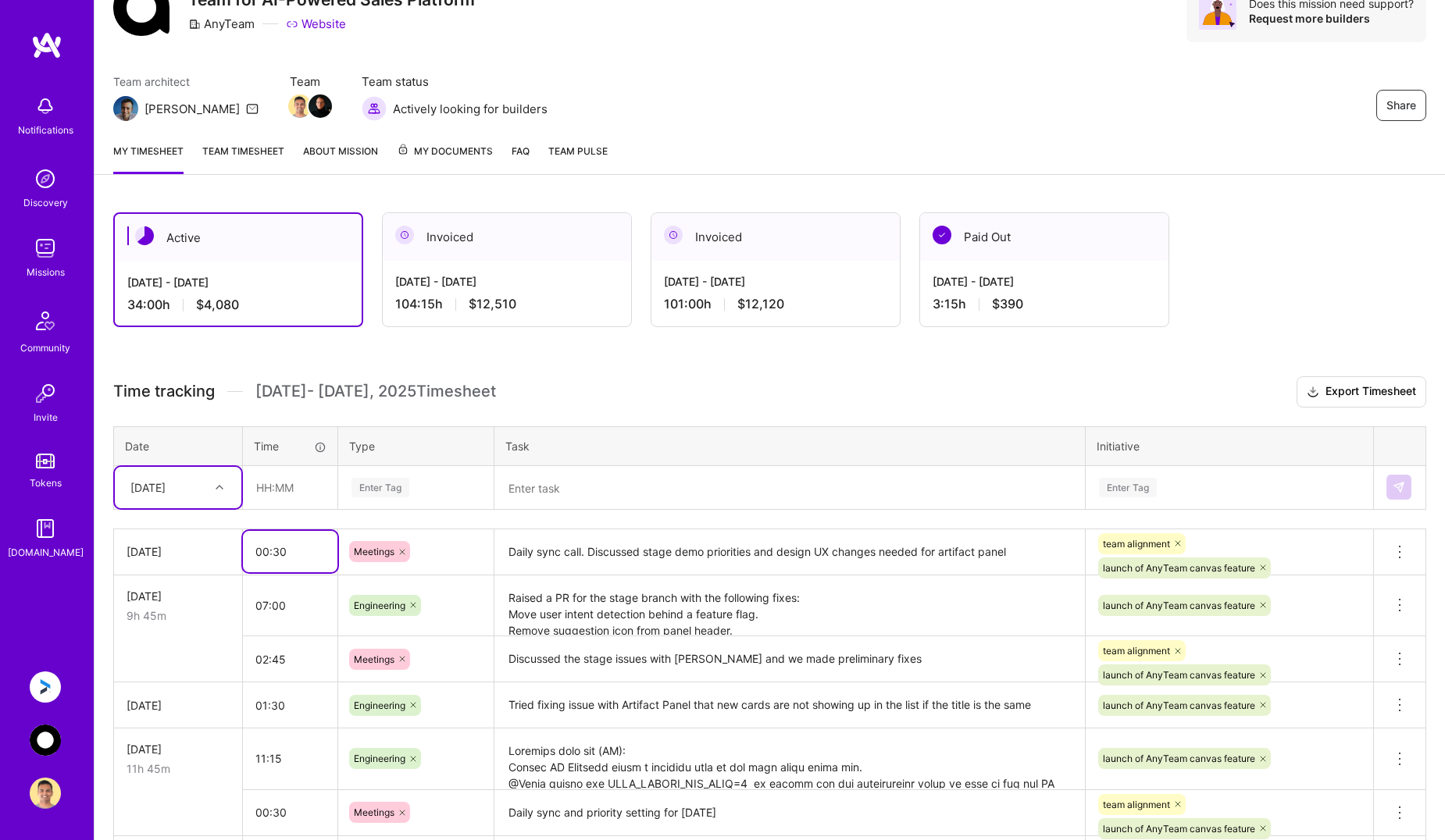
click at [288, 555] on input "00:30" at bounding box center [290, 552] width 95 height 42
type input "00:45"
click at [273, 489] on input "text" at bounding box center [290, 488] width 93 height 42
type input "09:30"
click at [392, 486] on div "Enter Tag" at bounding box center [380, 488] width 58 height 24
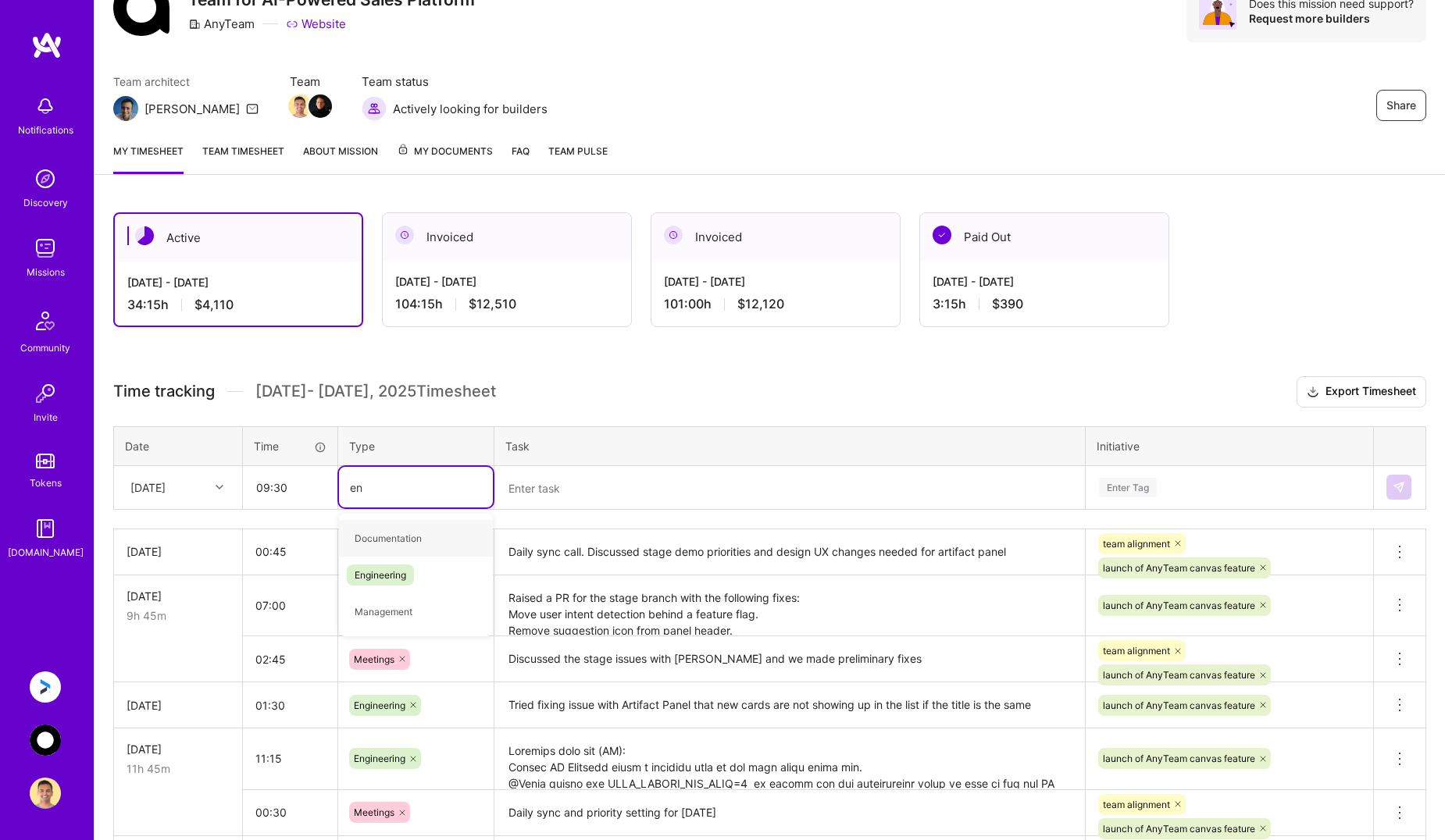
type input "eng"
click at [398, 537] on span "Engineering" at bounding box center [380, 538] width 67 height 21
click at [585, 481] on textarea at bounding box center [789, 489] width 588 height 42
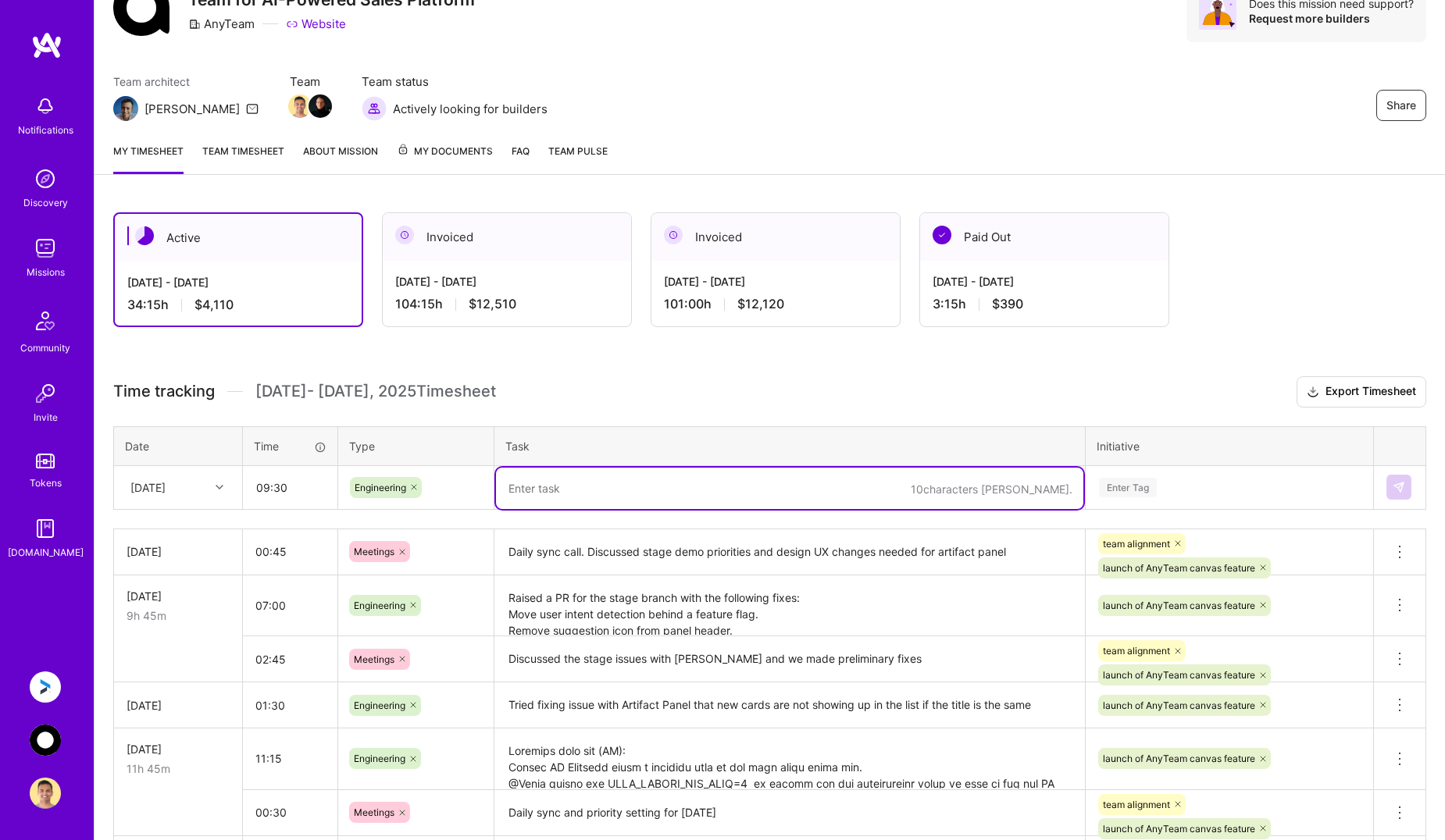
paste textarea "ectify the AI model names in AI settings panel Use Sonnet 4 instead of 3.5 mode…"
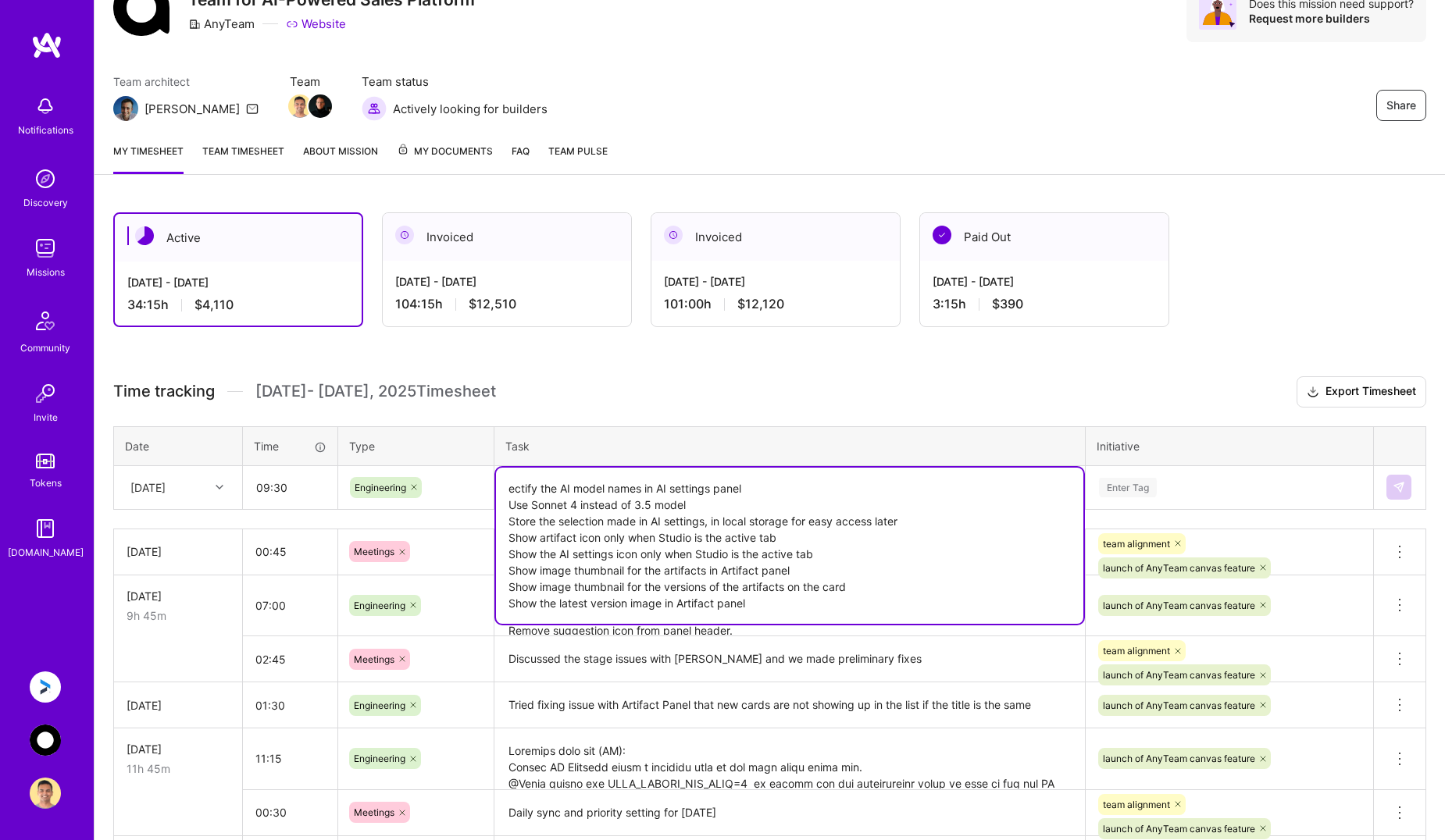
paste textarea "Fix the issue that a click of an artifact in the Artifact panel was showing it …"
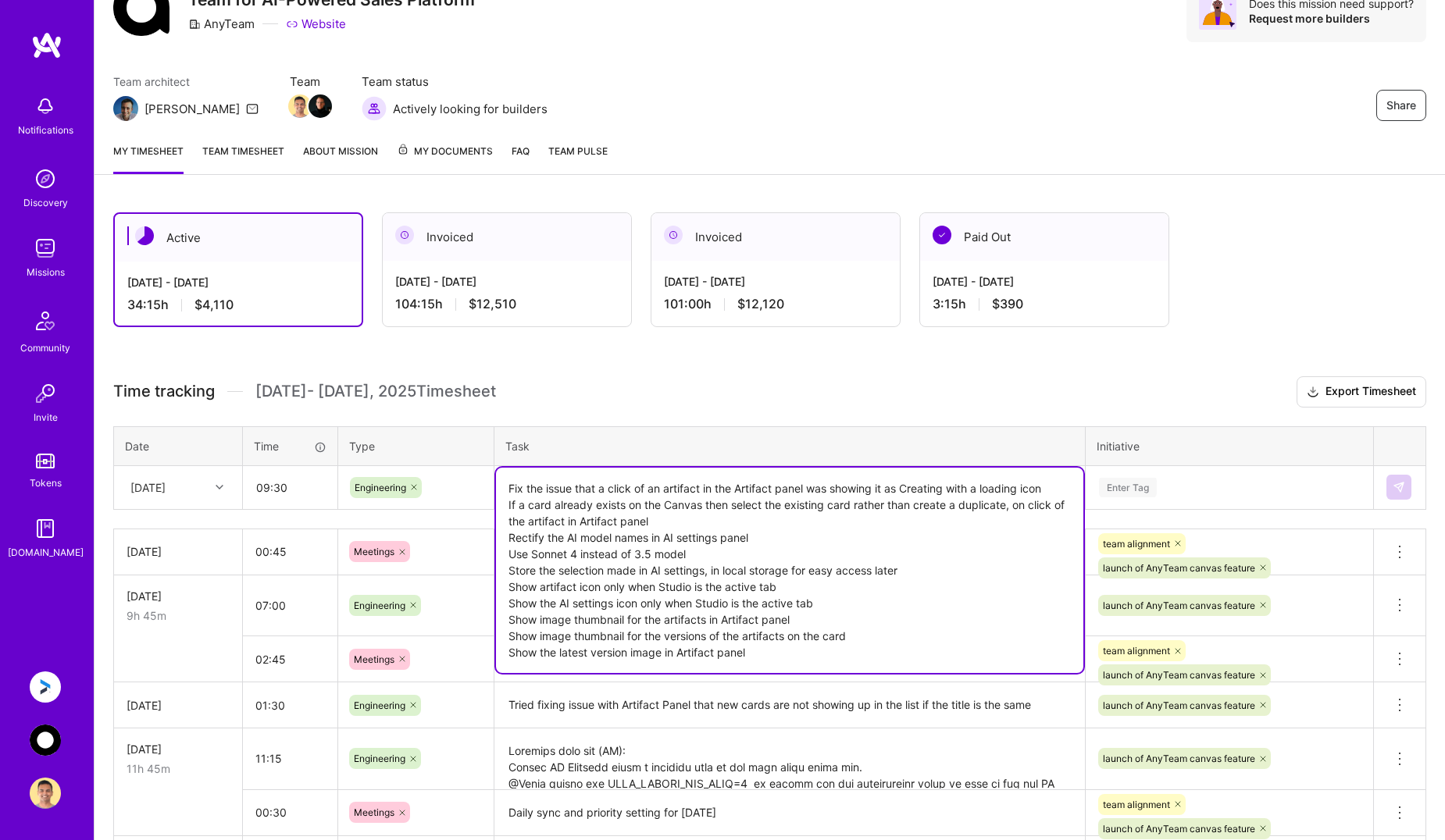
type textarea "Fix the issue that a click of an artifact in the Artifact panel was showing it …"
click at [1273, 482] on div "Enter Tag" at bounding box center [1229, 488] width 264 height 19
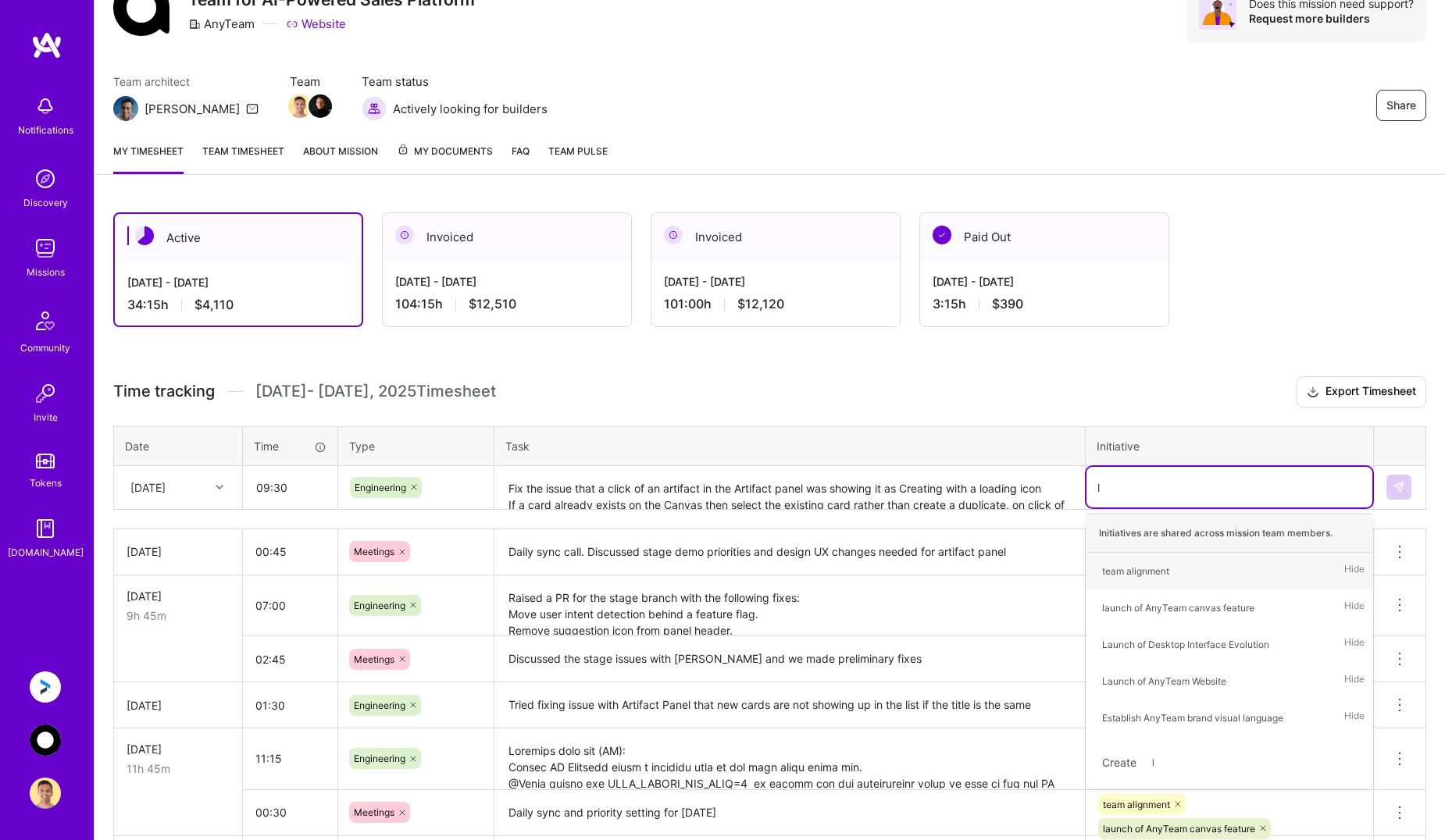
type input "la"
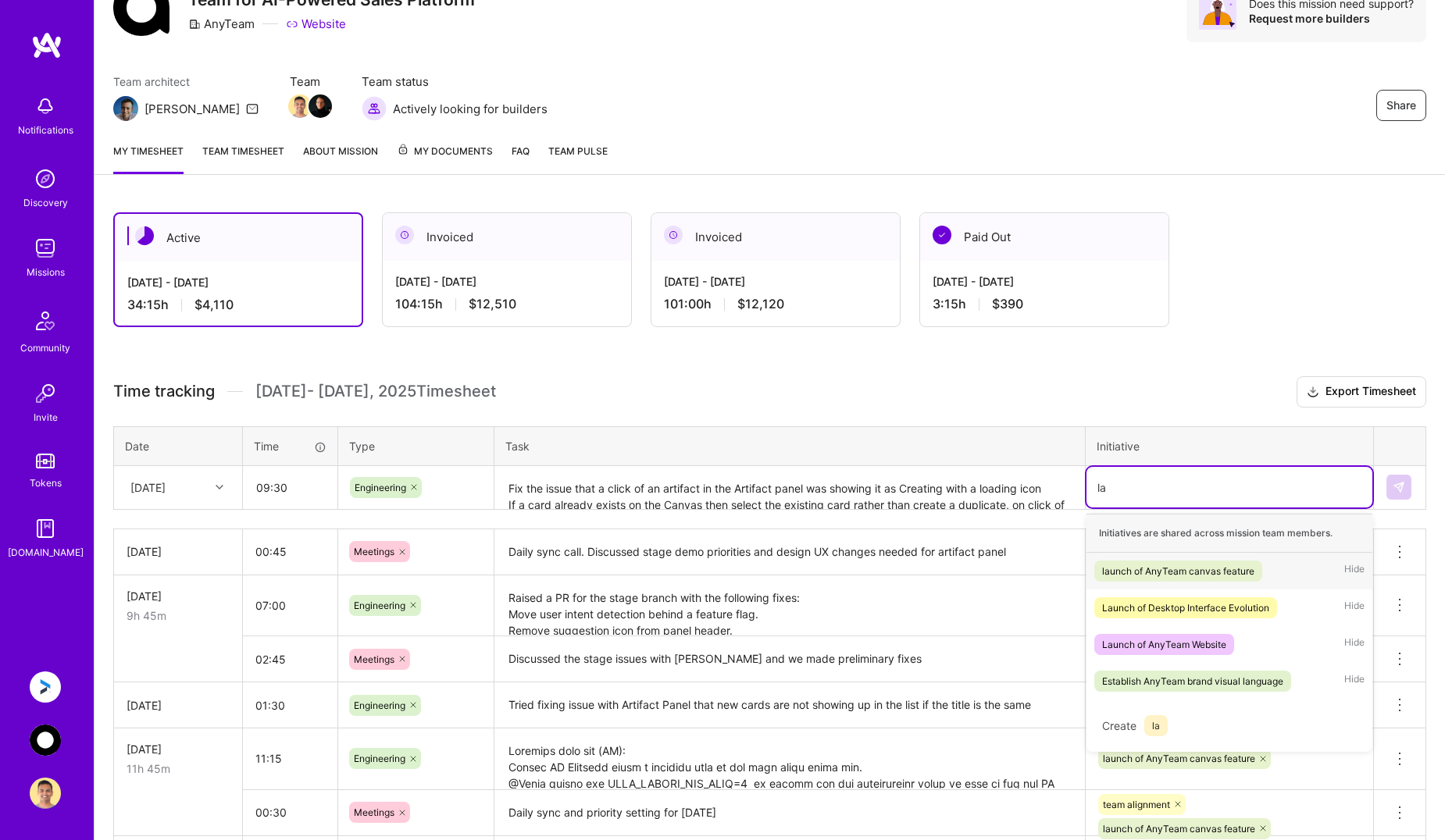
click at [1209, 568] on div "launch of AnyTeam canvas feature" at bounding box center [1178, 571] width 152 height 16
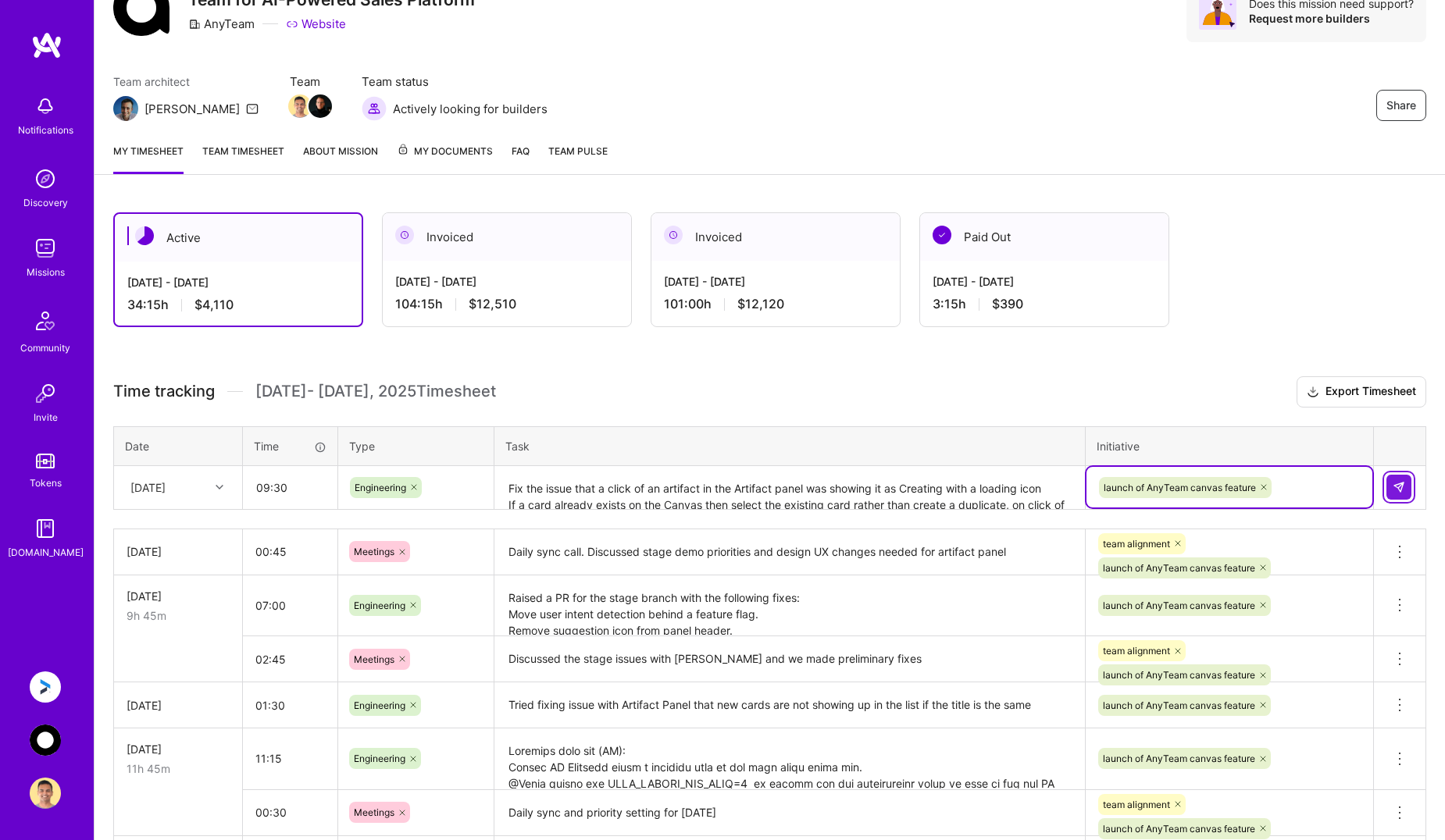
click at [1400, 482] on img at bounding box center [1398, 487] width 12 height 12
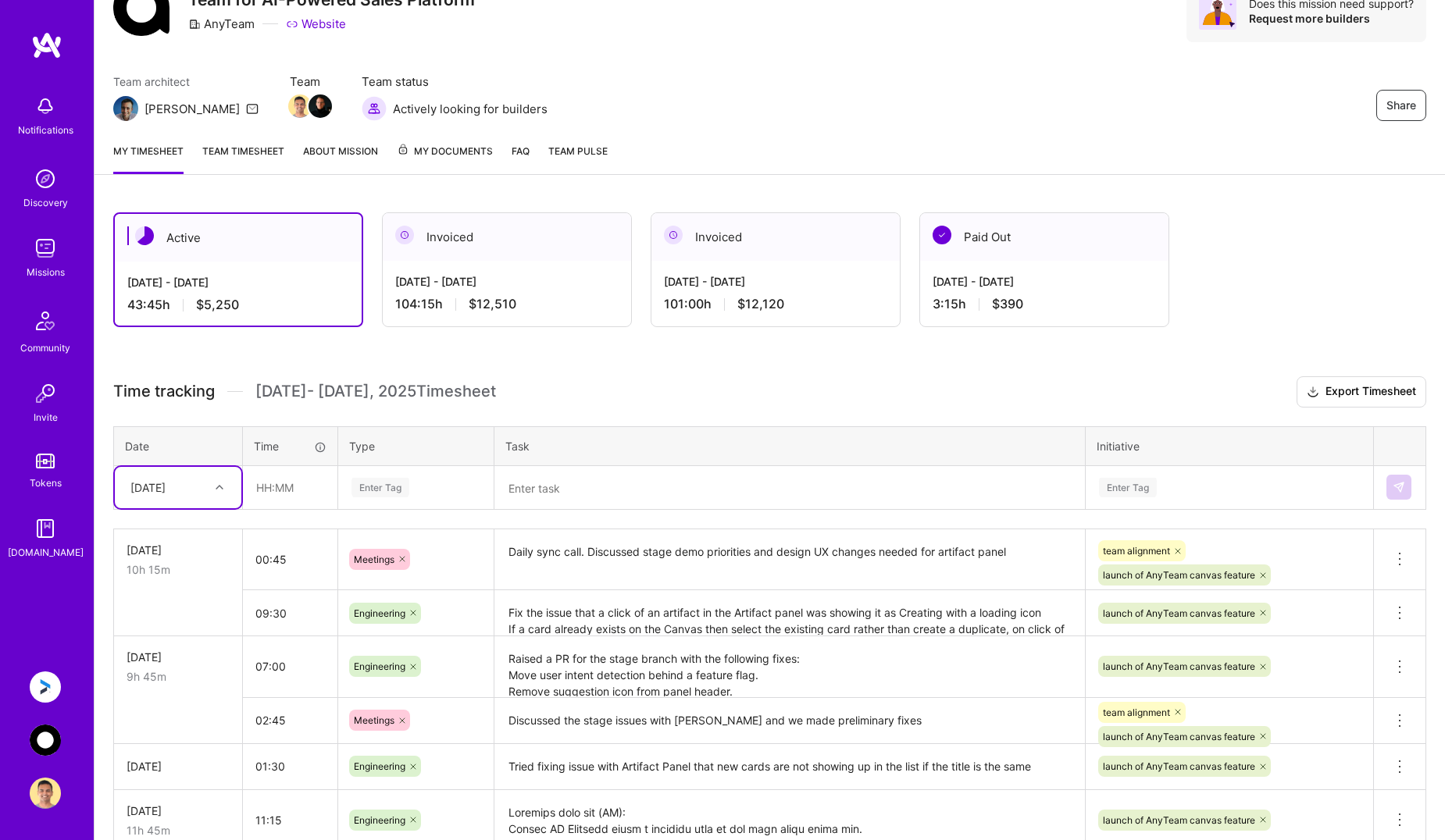
click at [46, 682] on img at bounding box center [45, 687] width 31 height 31
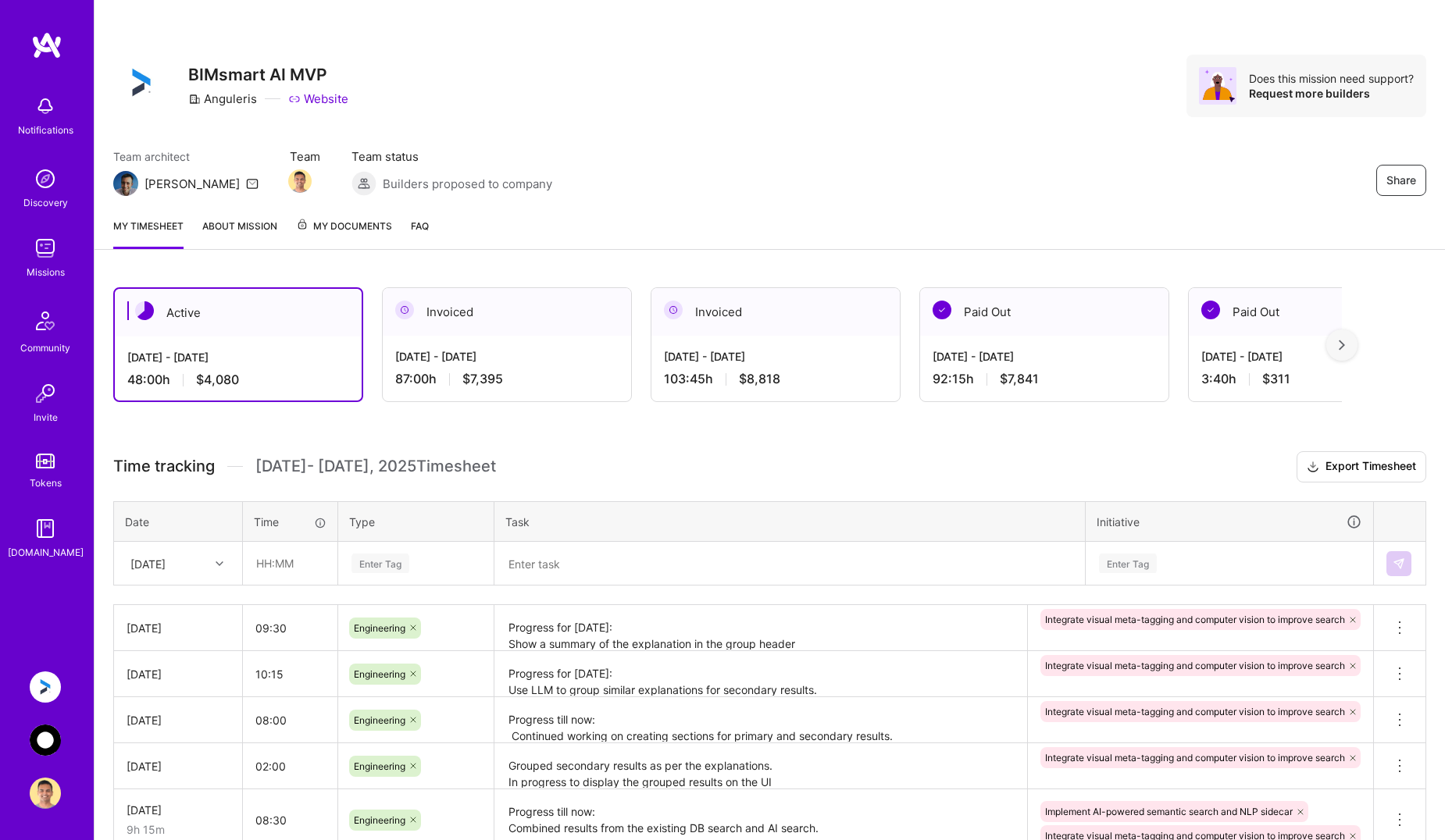
click at [633, 620] on textarea "Progress for [DATE]: Show a summary of the explanation in the group header Do n…" at bounding box center [760, 627] width 529 height 43
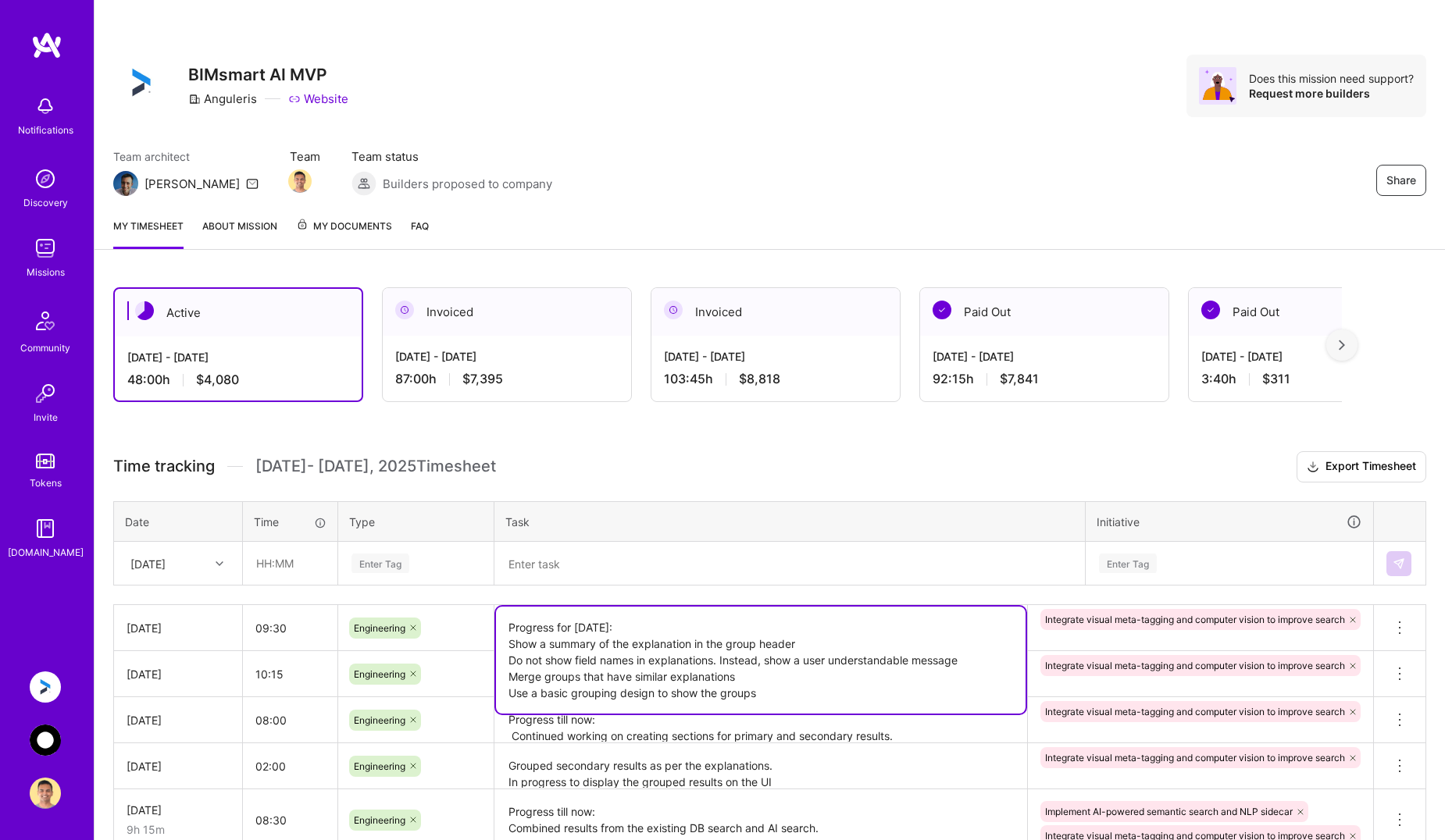
click at [44, 742] on img at bounding box center [45, 740] width 31 height 31
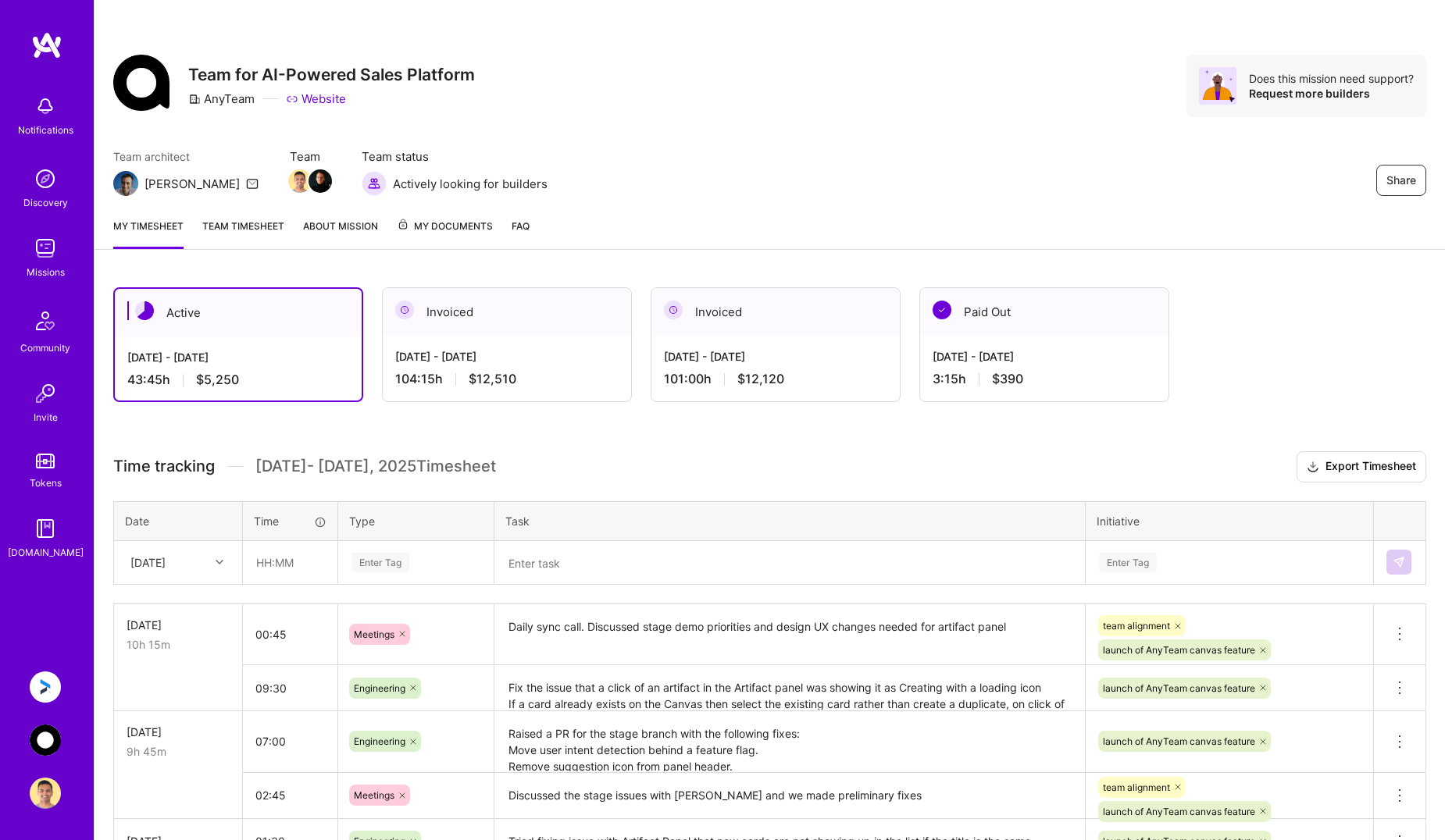
click at [43, 737] on img at bounding box center [45, 740] width 31 height 31
click at [588, 686] on textarea "Fix the issue that a click of an artifact in the Artifact panel was showing it …" at bounding box center [789, 687] width 588 height 43
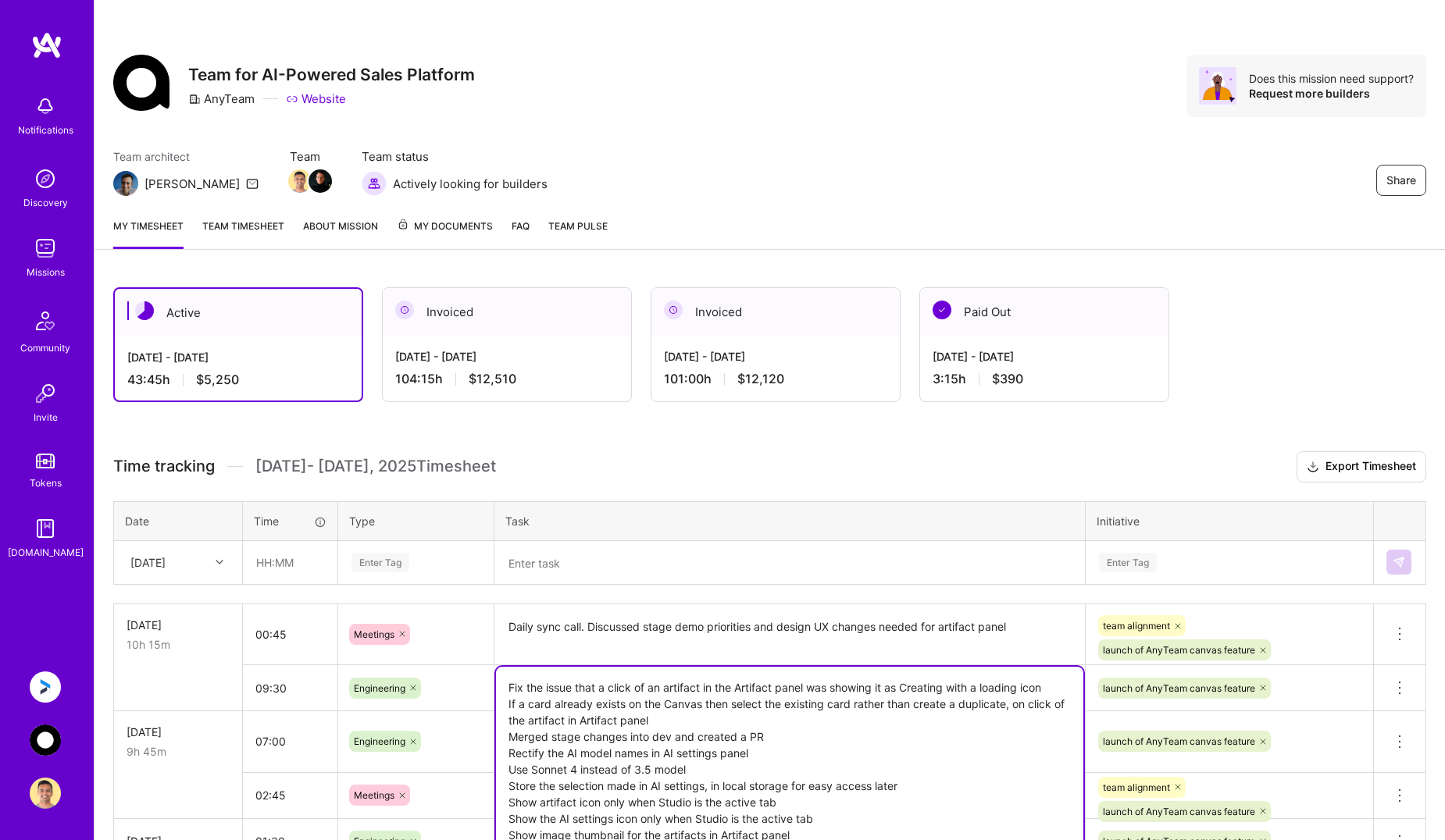
type textarea "Fix the issue that a click of an artifact in the Artifact panel was showing it …"
click at [756, 621] on textarea "Daily sync call. Discussed stage demo priorities and design UX changes needed f…" at bounding box center [789, 634] width 588 height 58
